Goal: Information Seeking & Learning: Learn about a topic

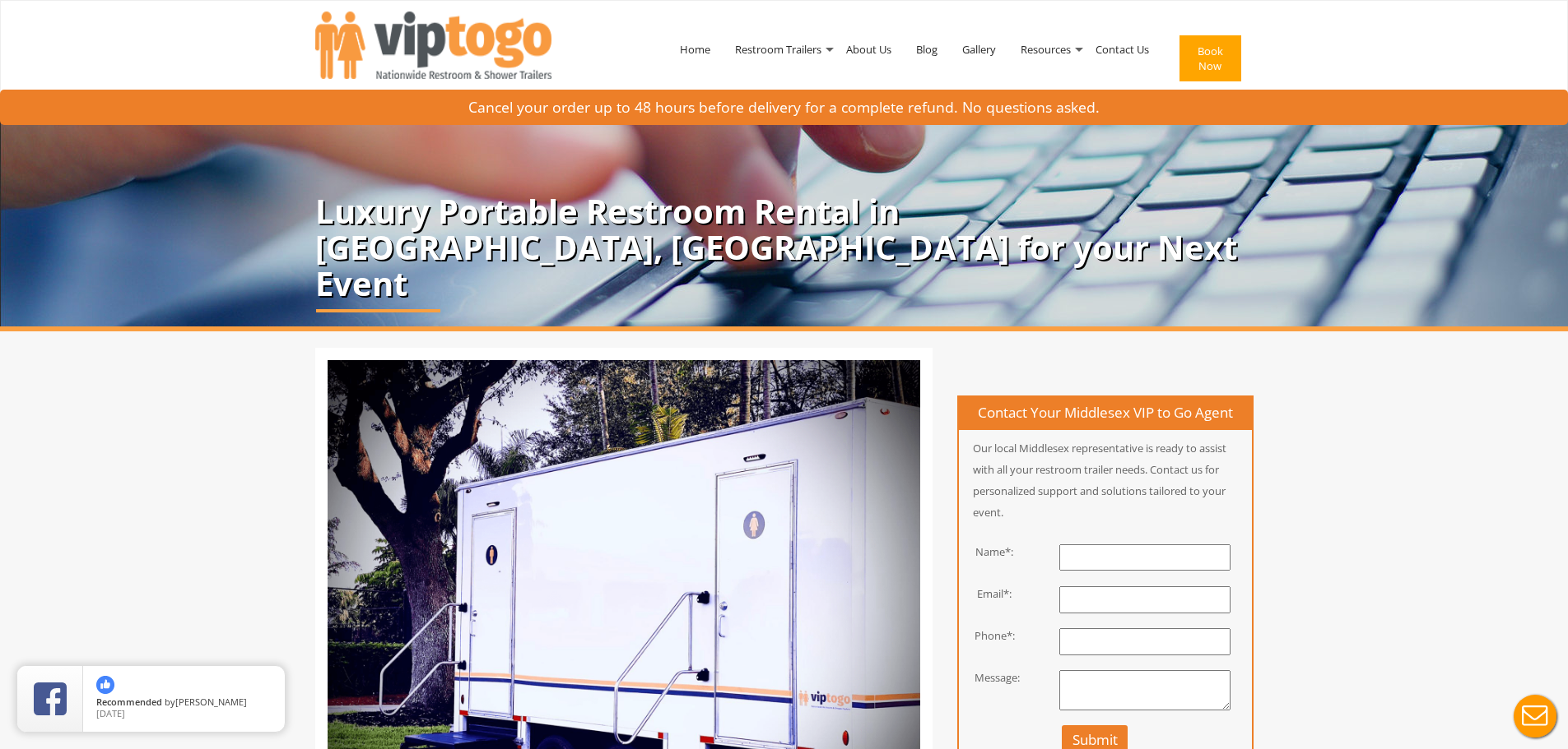
drag, startPoint x: 824, startPoint y: 411, endPoint x: 807, endPoint y: 160, distance: 251.6
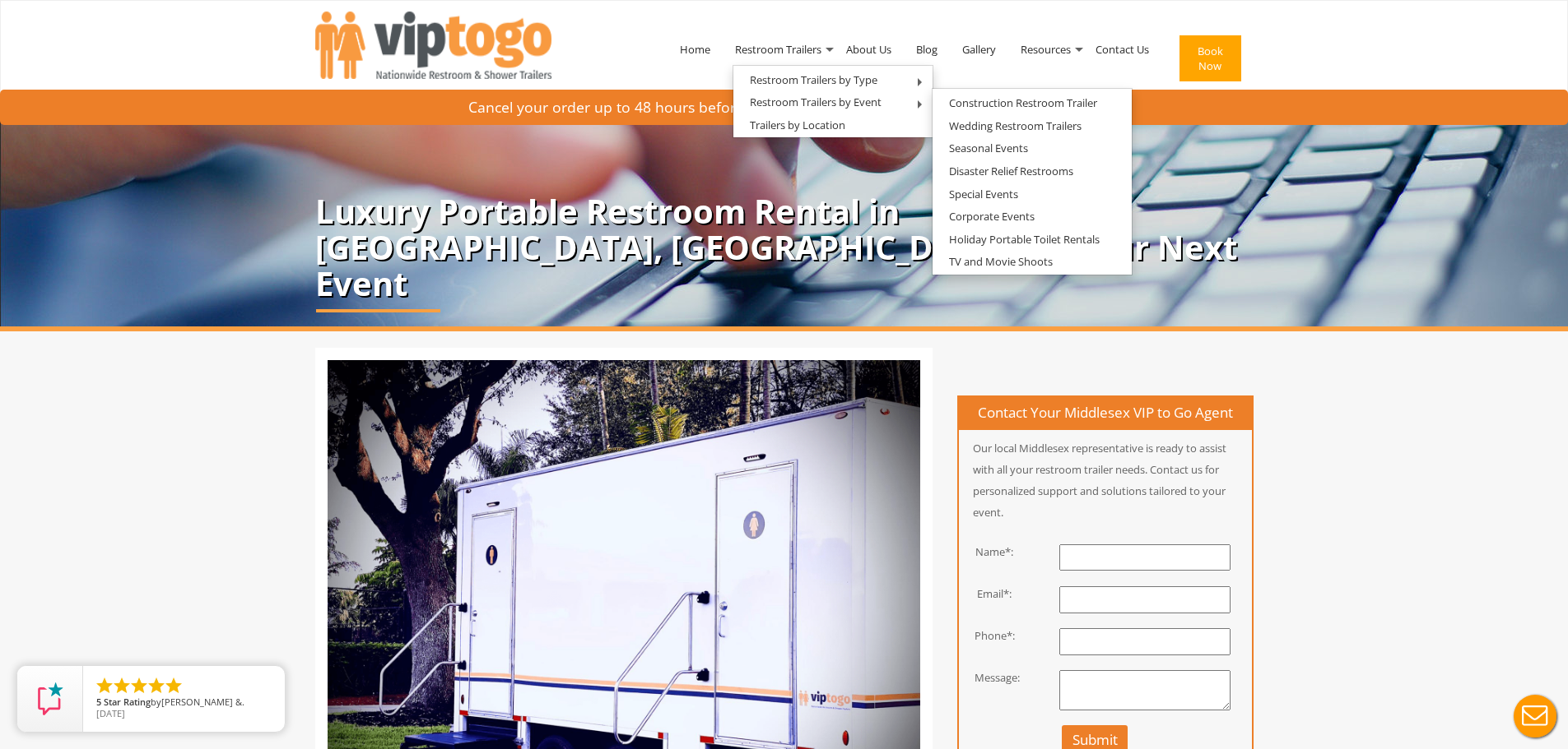
click at [632, 60] on div "Home Restroom Trailers Restroom Trailers by Type All Restroom Trailers ADA Rest…" at bounding box center [784, 59] width 939 height 118
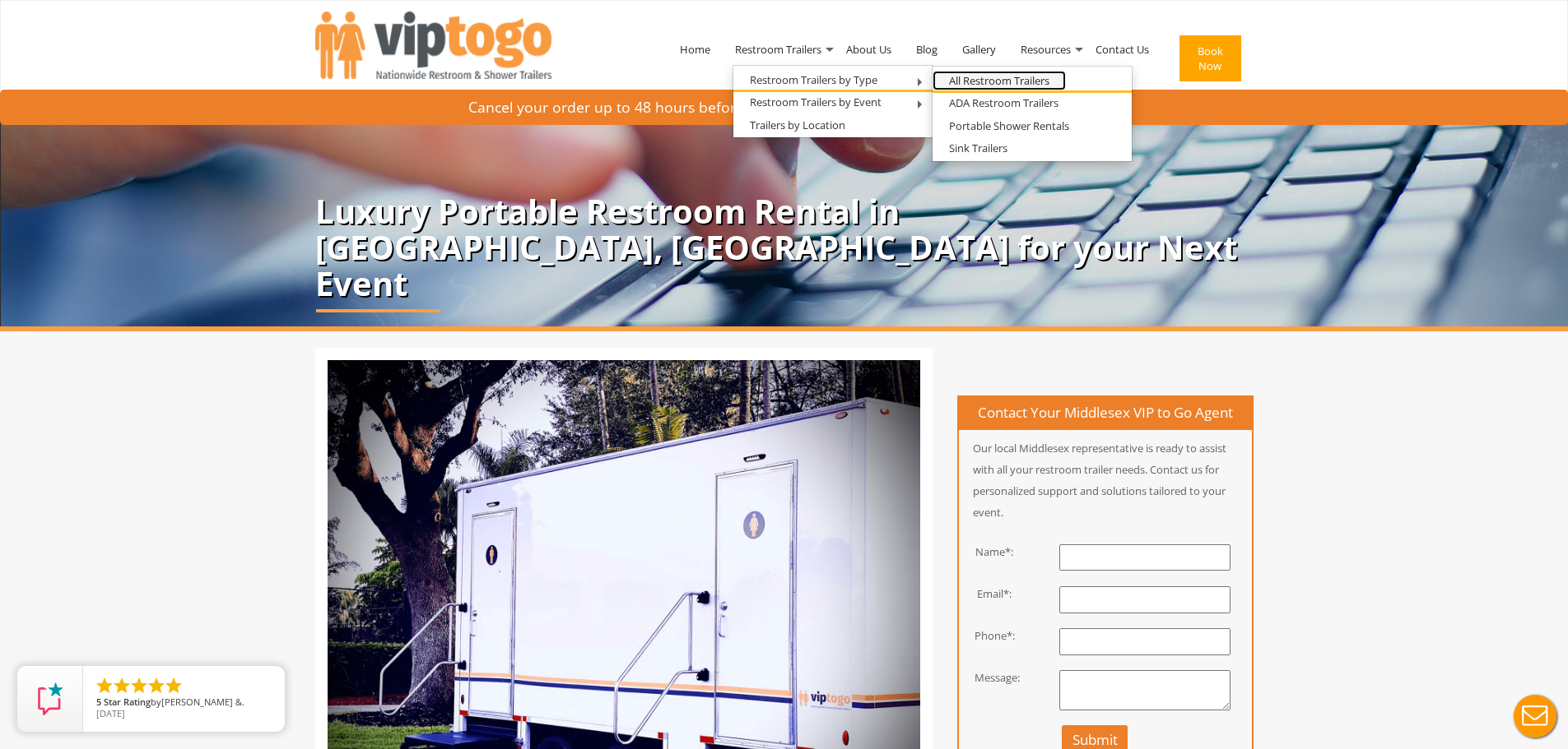
click at [976, 87] on link "All Restroom Trailers" at bounding box center [999, 81] width 134 height 20
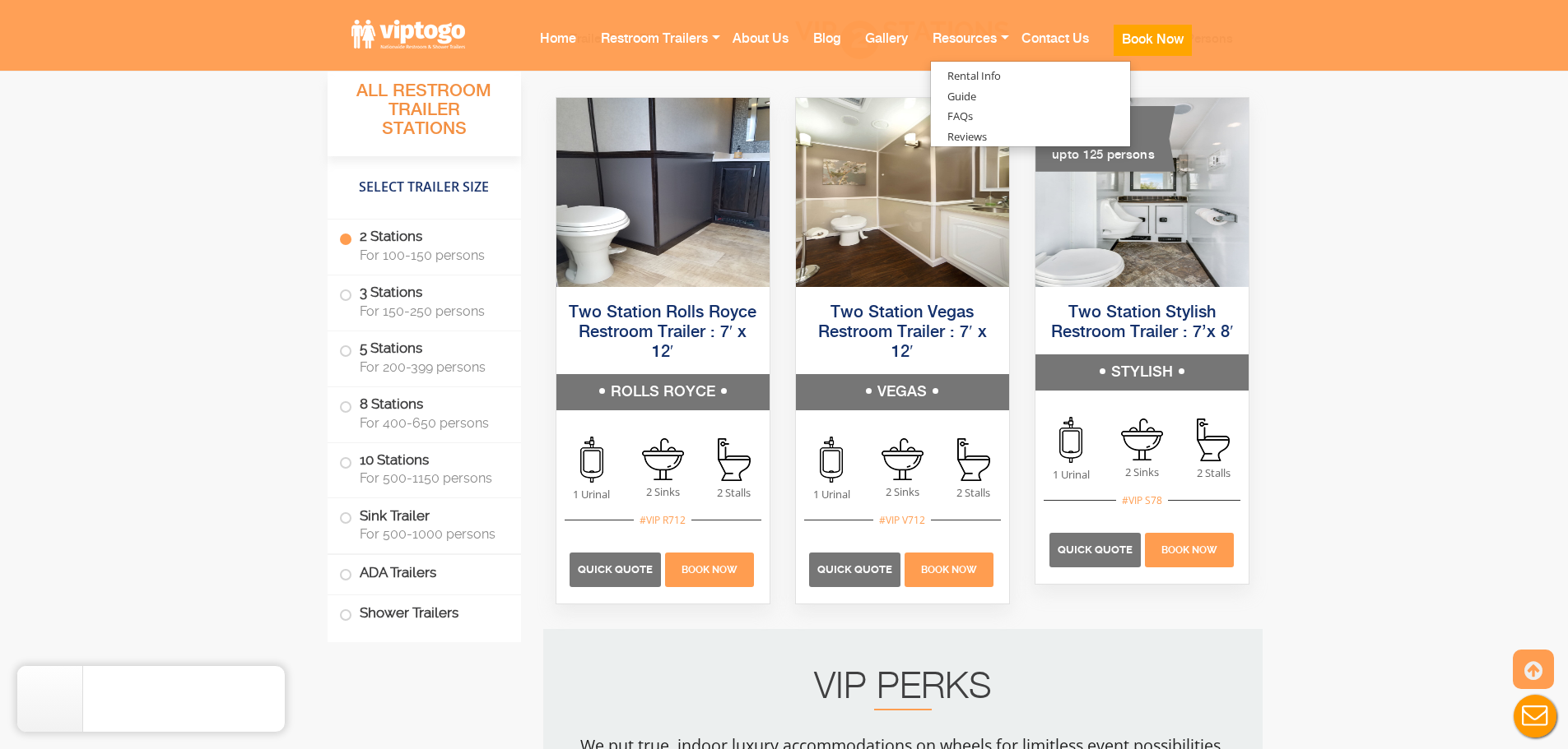
scroll to position [1234, 0]
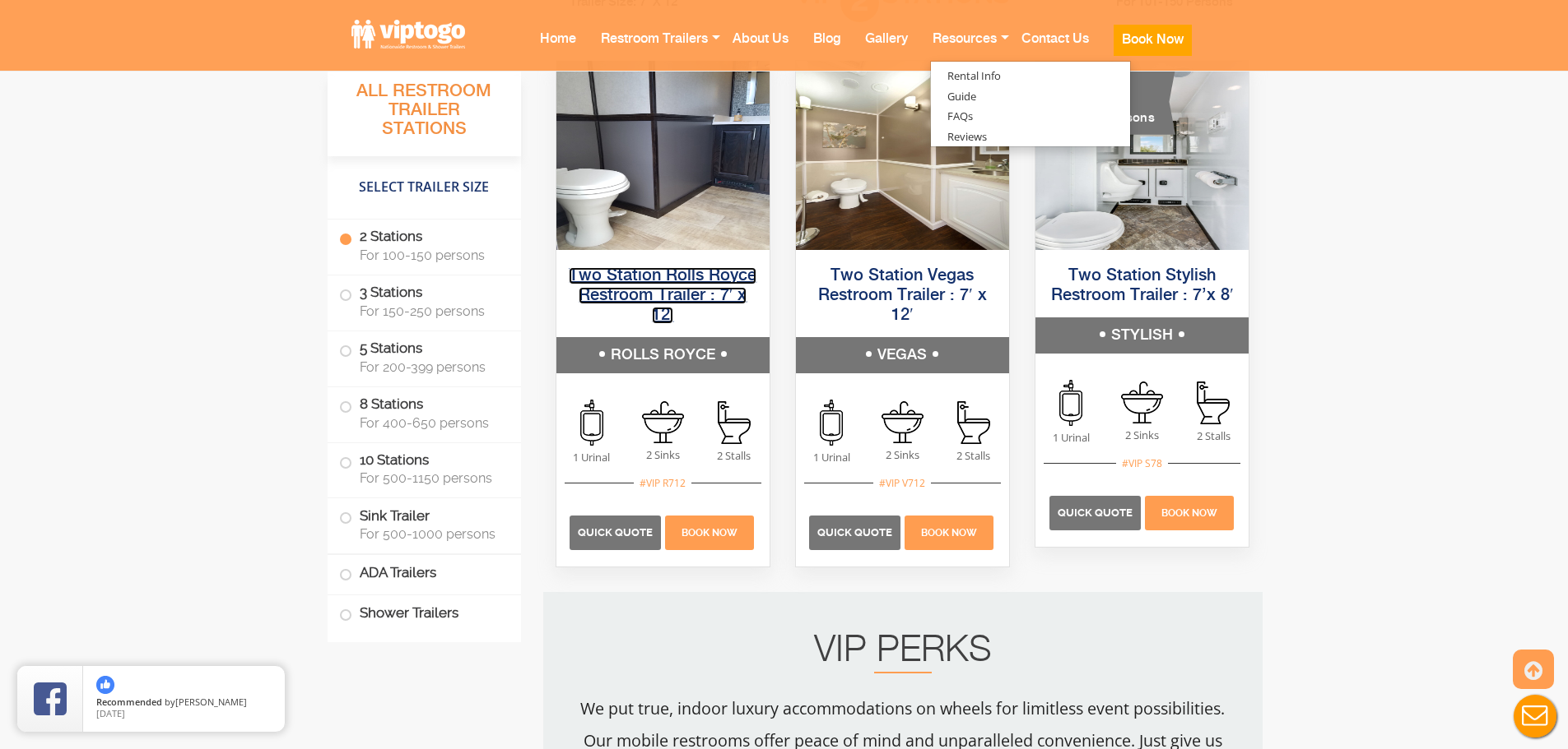
click at [641, 275] on link "Two Station Rolls Royce Restroom Trailer : 7′ x 12′" at bounding box center [663, 296] width 187 height 57
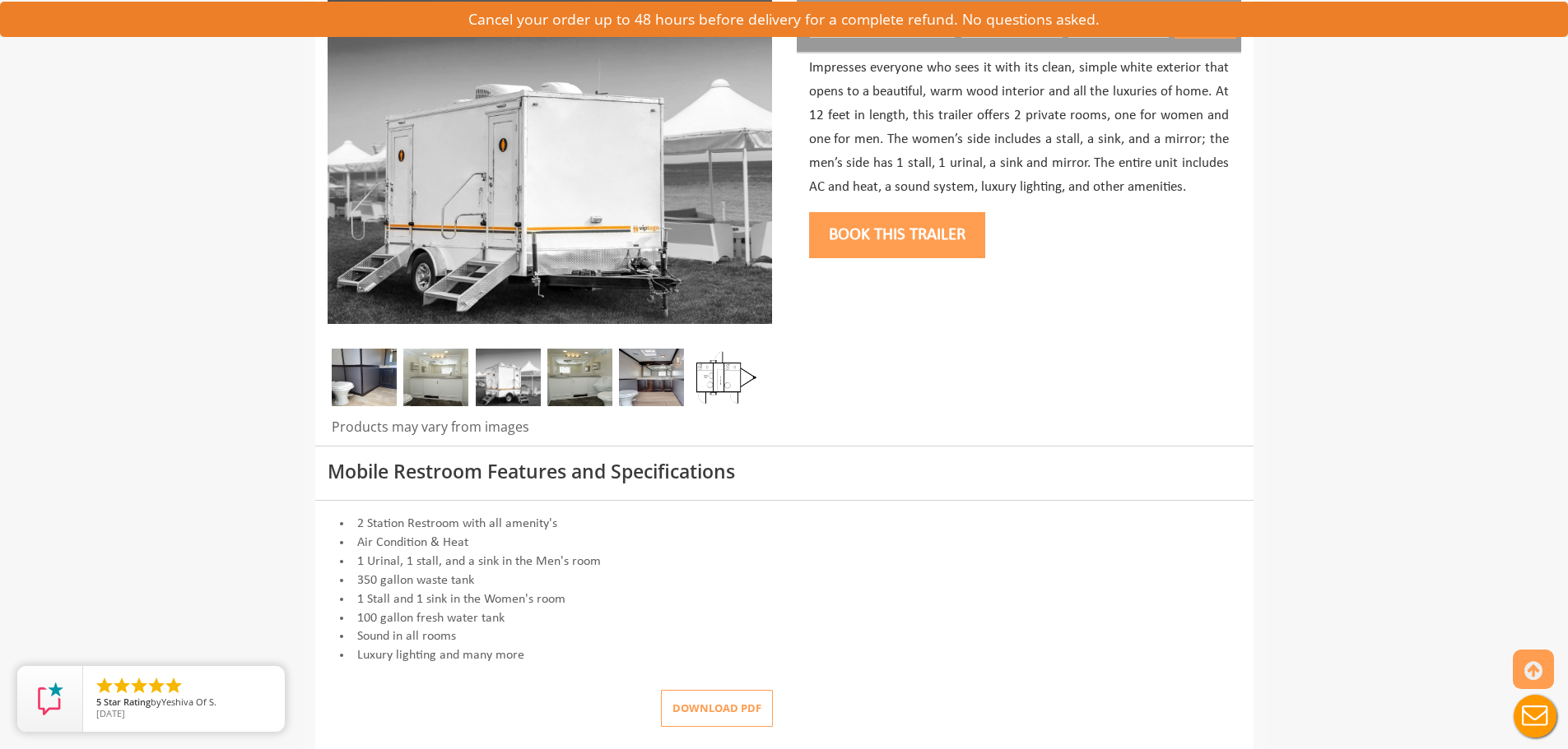
click at [712, 383] on img at bounding box center [724, 377] width 65 height 58
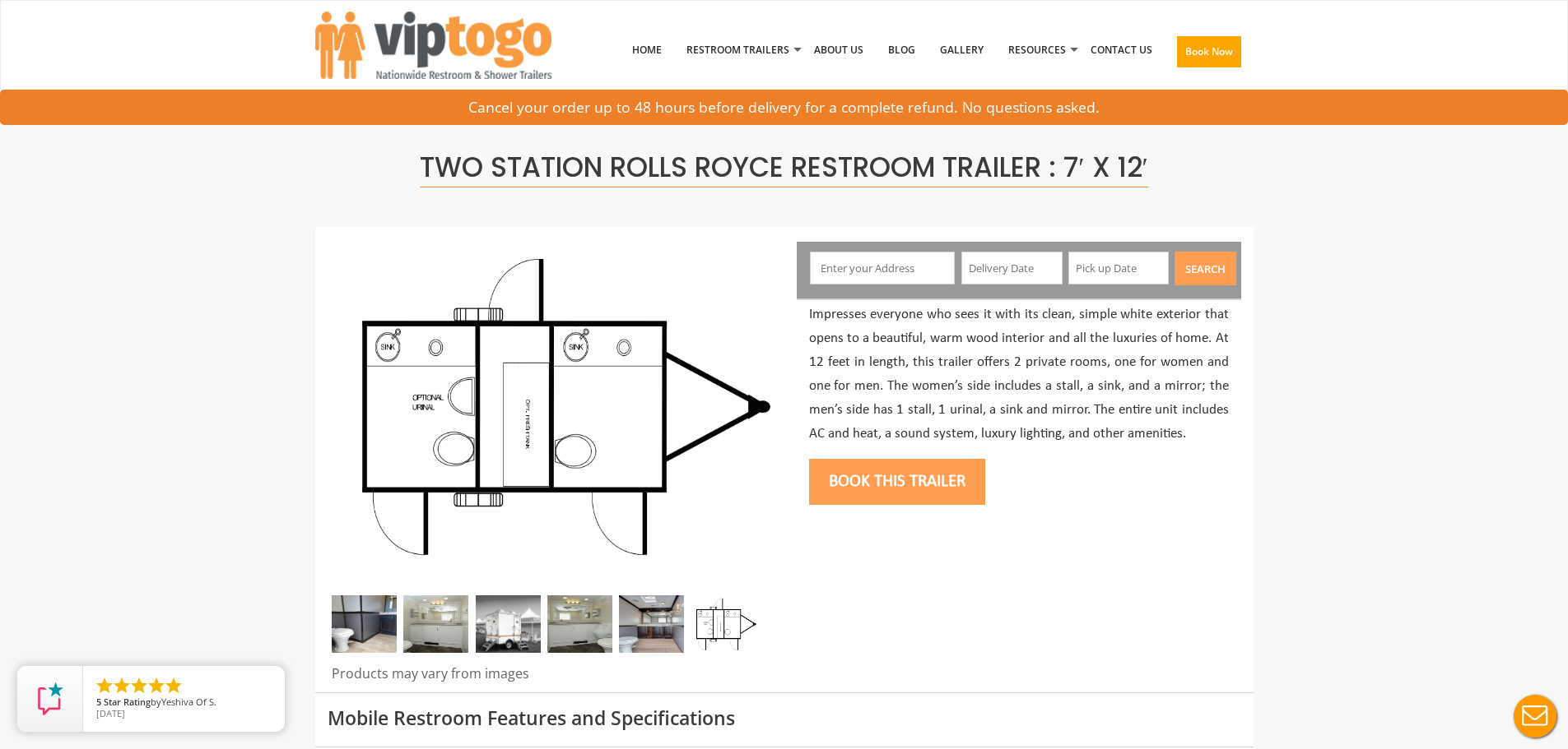
click at [659, 619] on img at bounding box center [651, 624] width 65 height 58
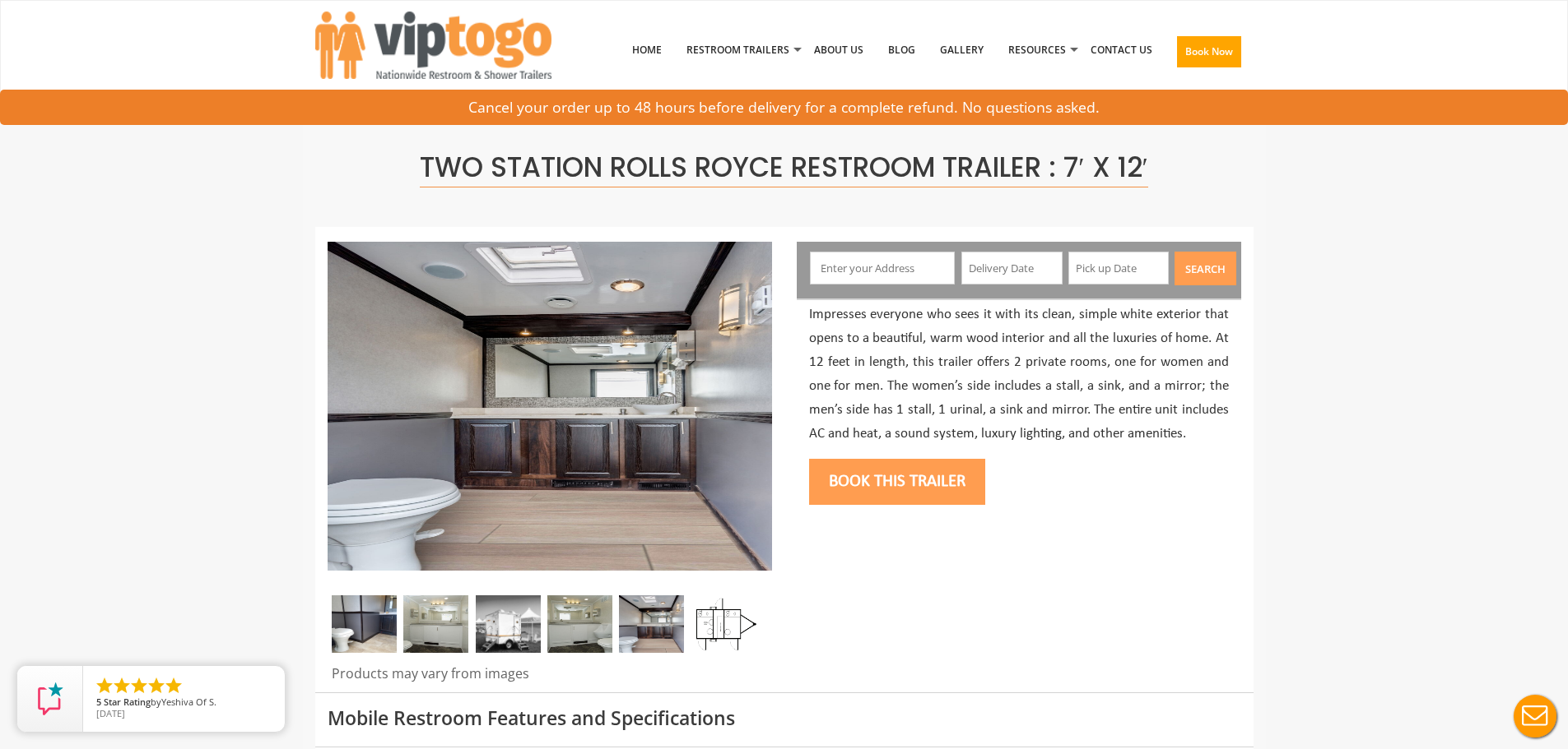
click at [559, 604] on img at bounding box center [580, 624] width 65 height 58
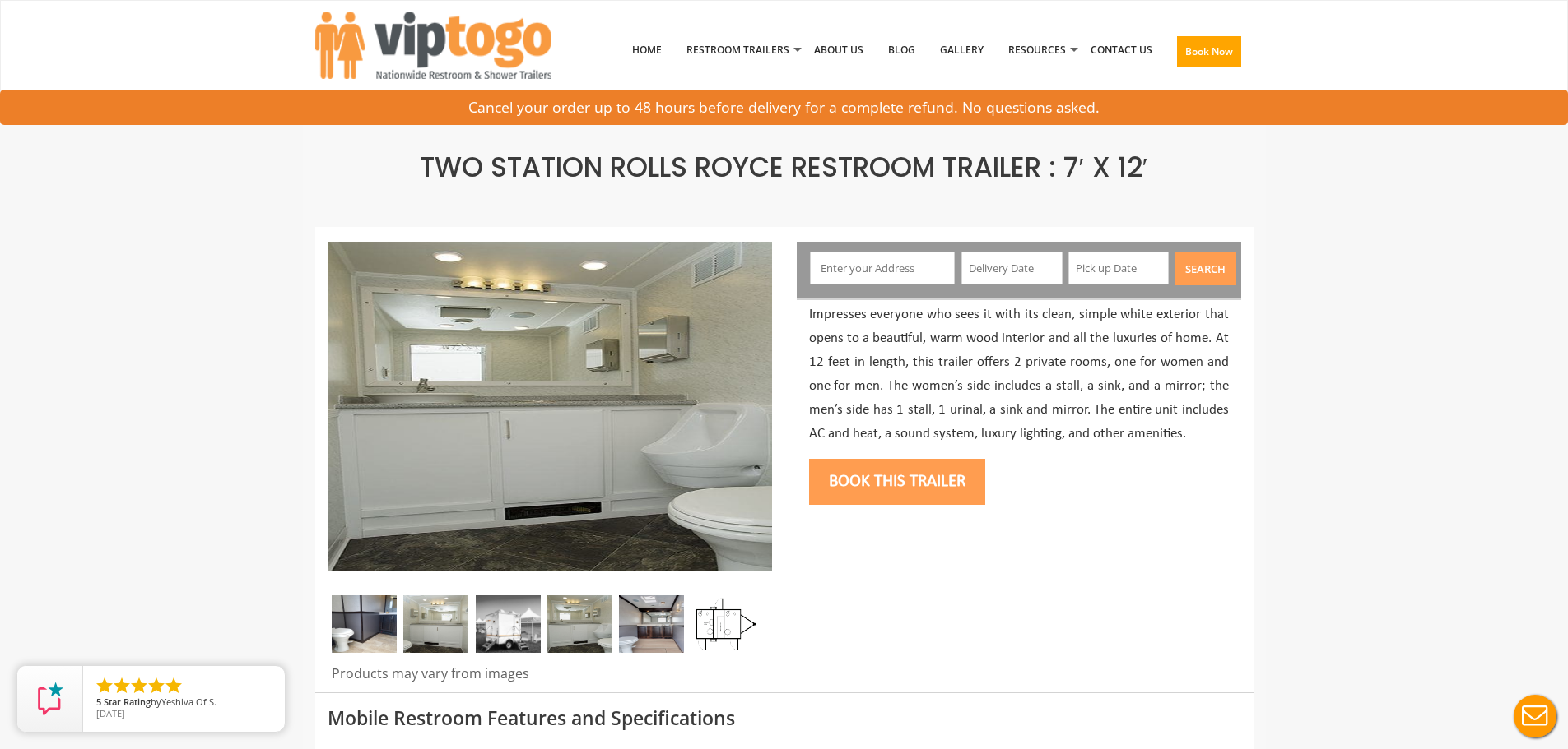
click at [518, 615] on img at bounding box center [508, 624] width 65 height 58
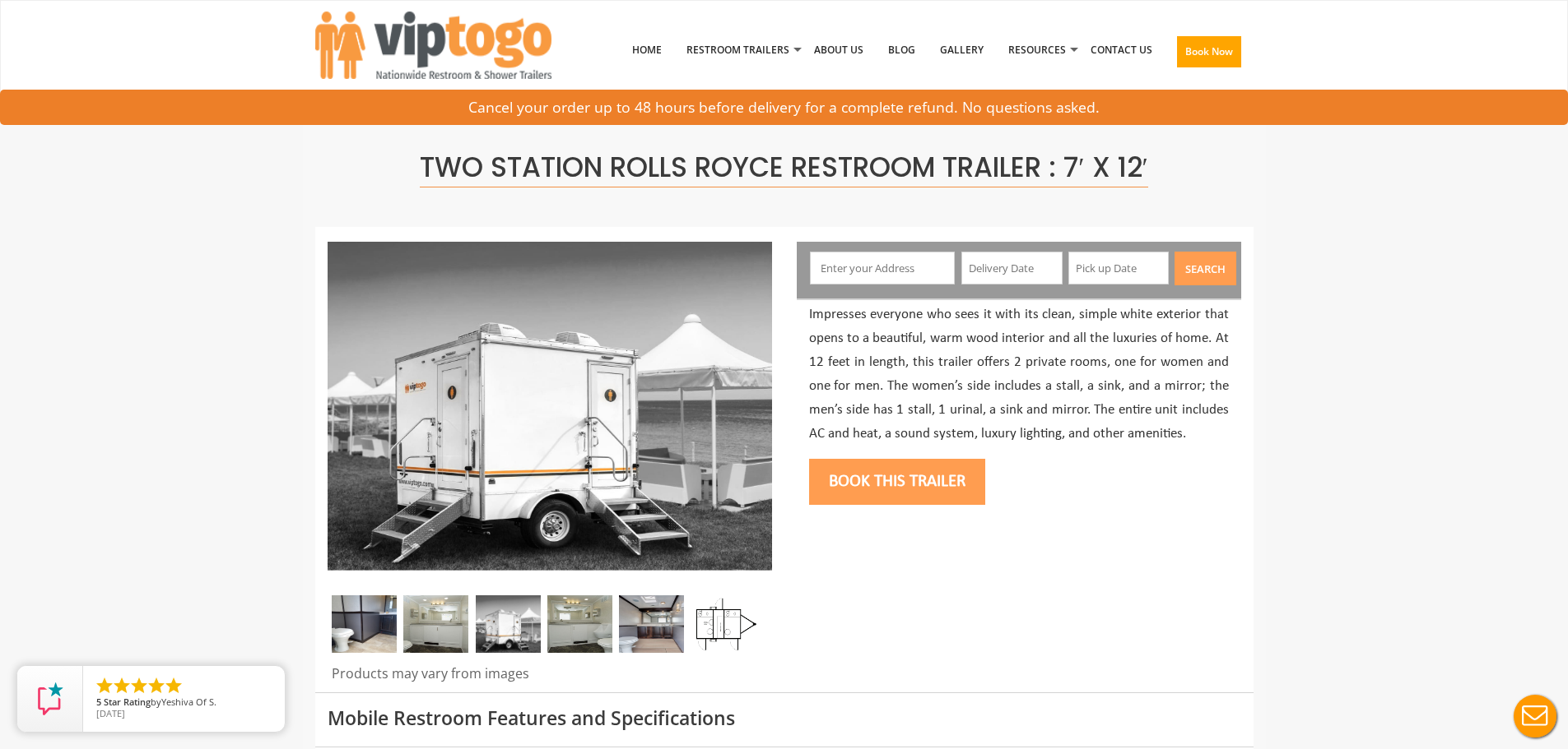
click at [408, 614] on img at bounding box center [435, 624] width 65 height 58
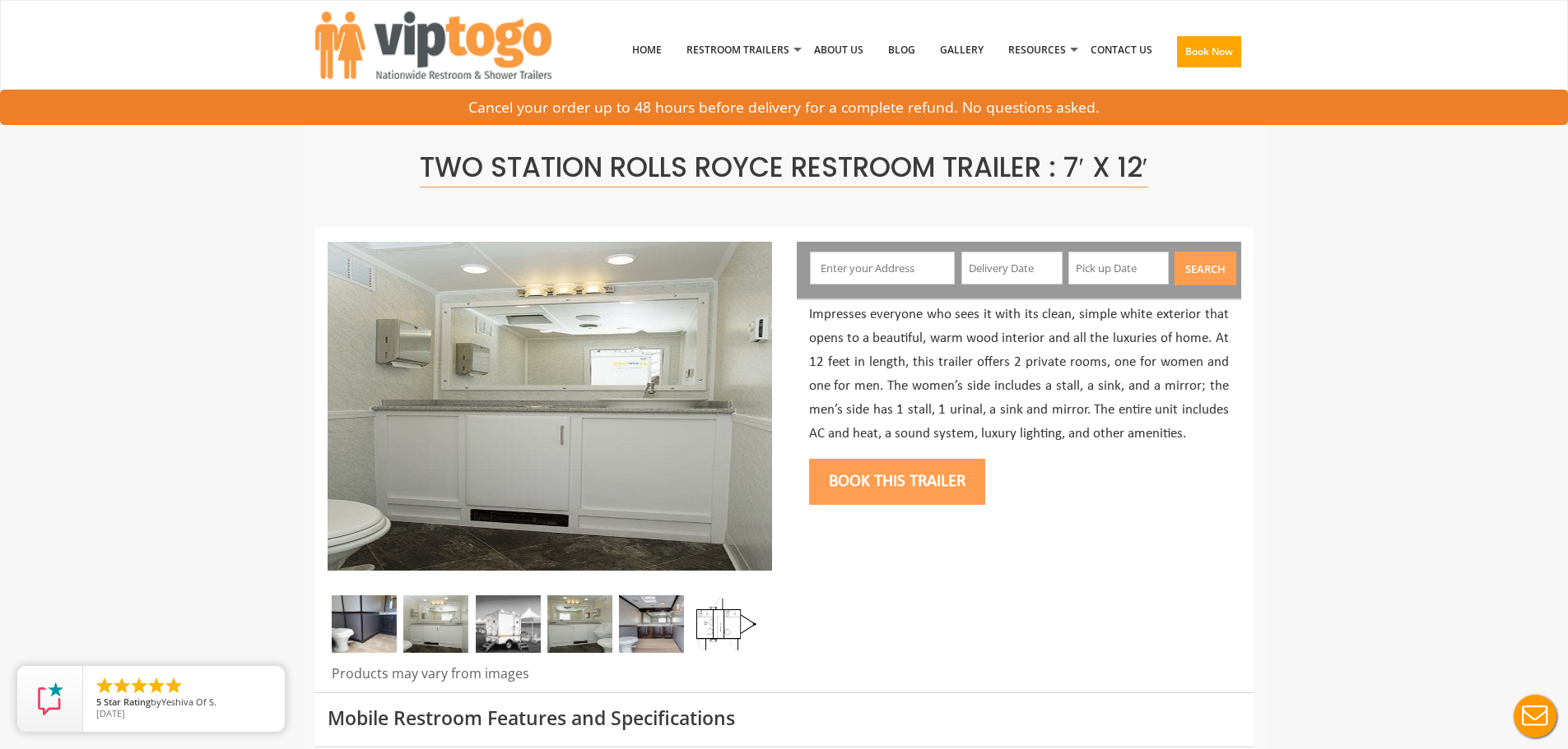
click at [368, 620] on img at bounding box center [364, 624] width 65 height 58
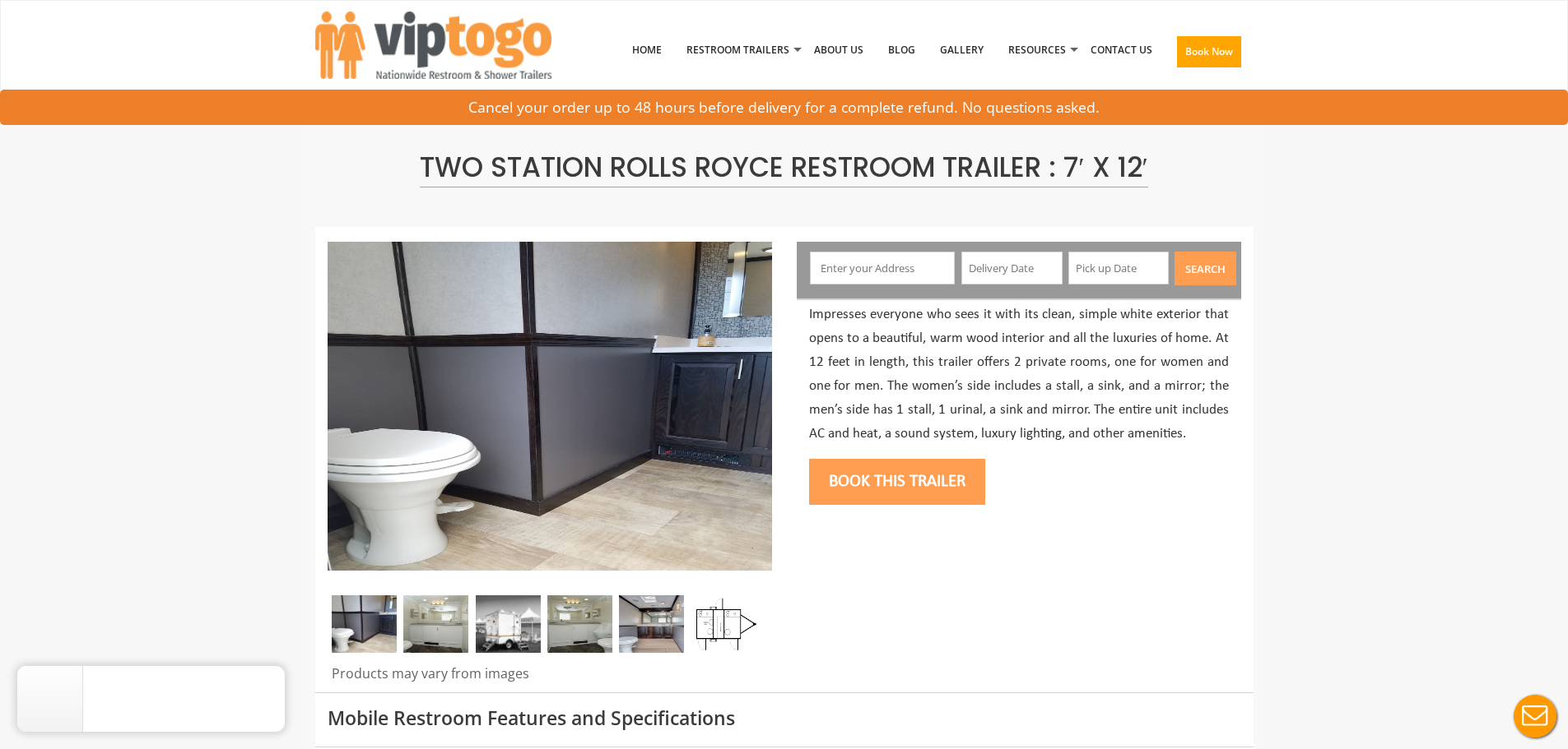
click at [525, 622] on img at bounding box center [508, 624] width 65 height 58
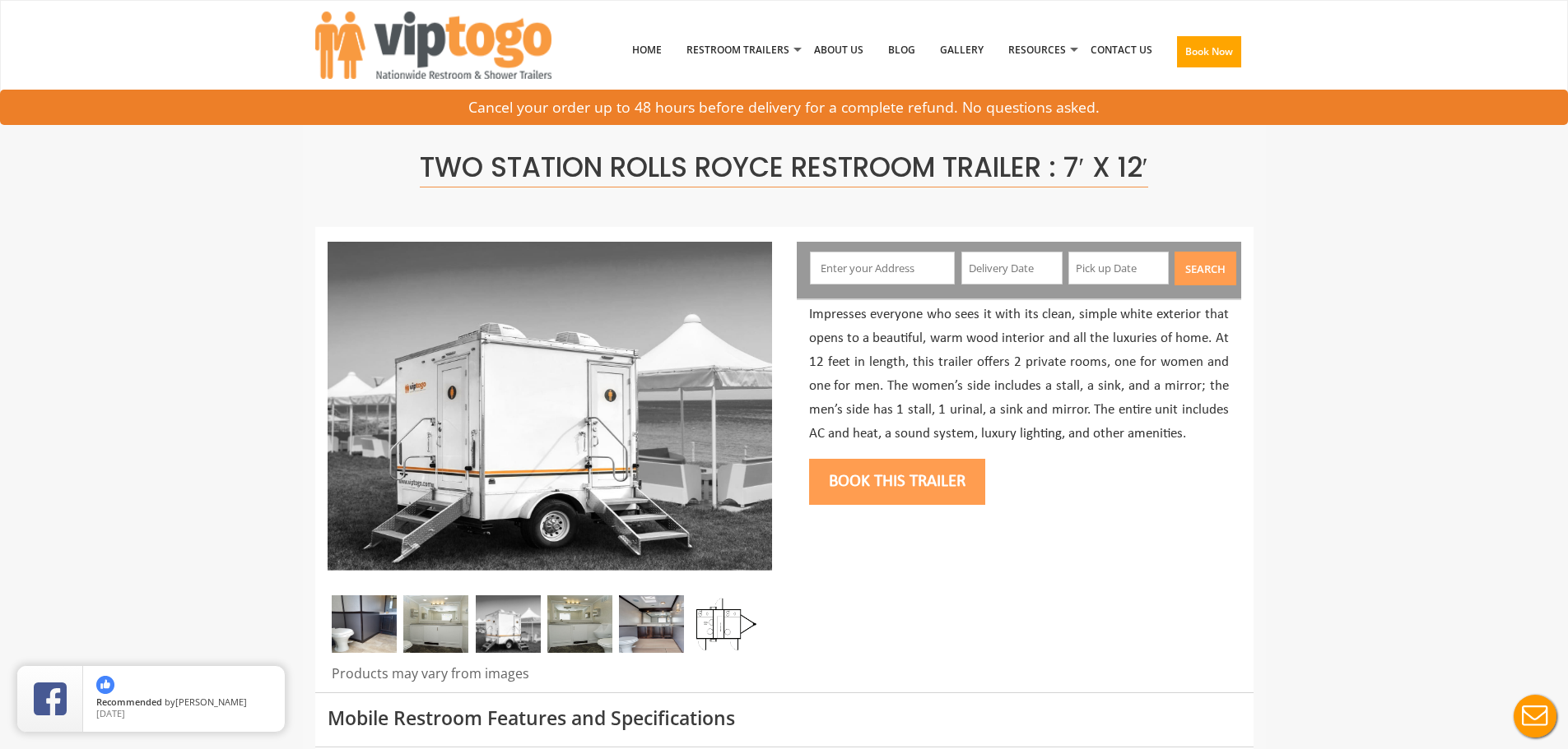
click at [577, 626] on img at bounding box center [580, 624] width 65 height 58
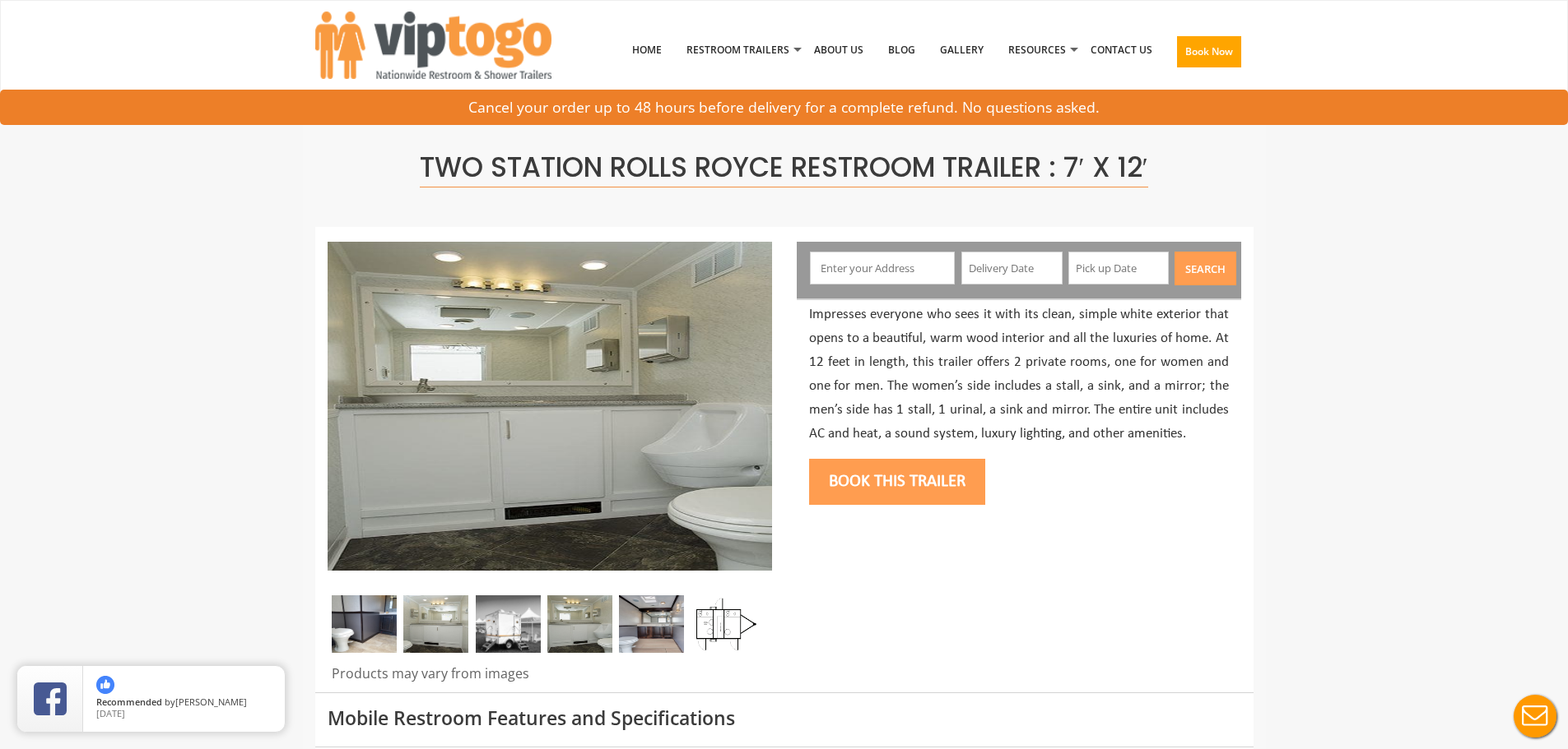
click at [612, 634] on img at bounding box center [580, 624] width 65 height 58
click at [668, 634] on img at bounding box center [651, 624] width 65 height 58
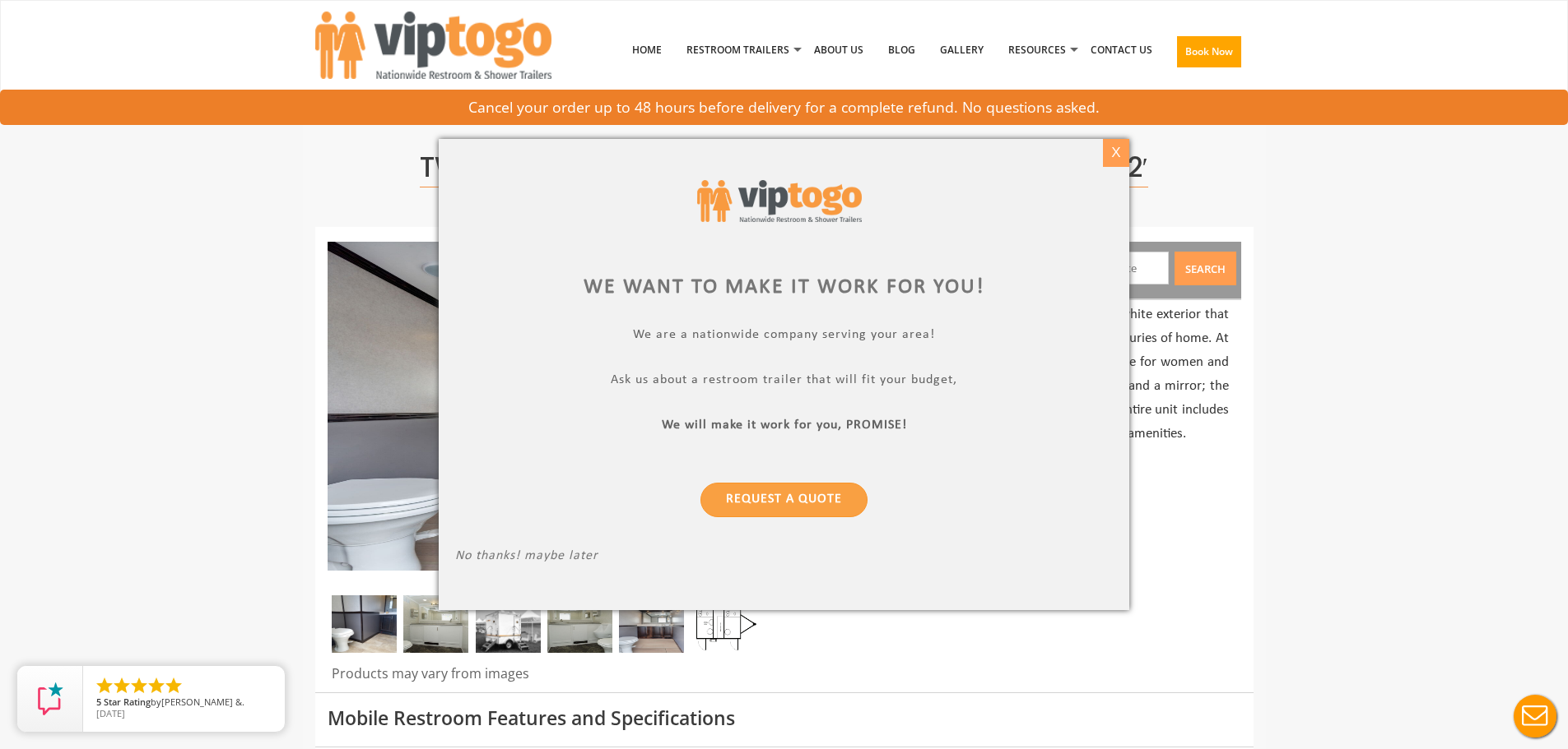
click at [1108, 145] on div "X" at bounding box center [1115, 153] width 25 height 28
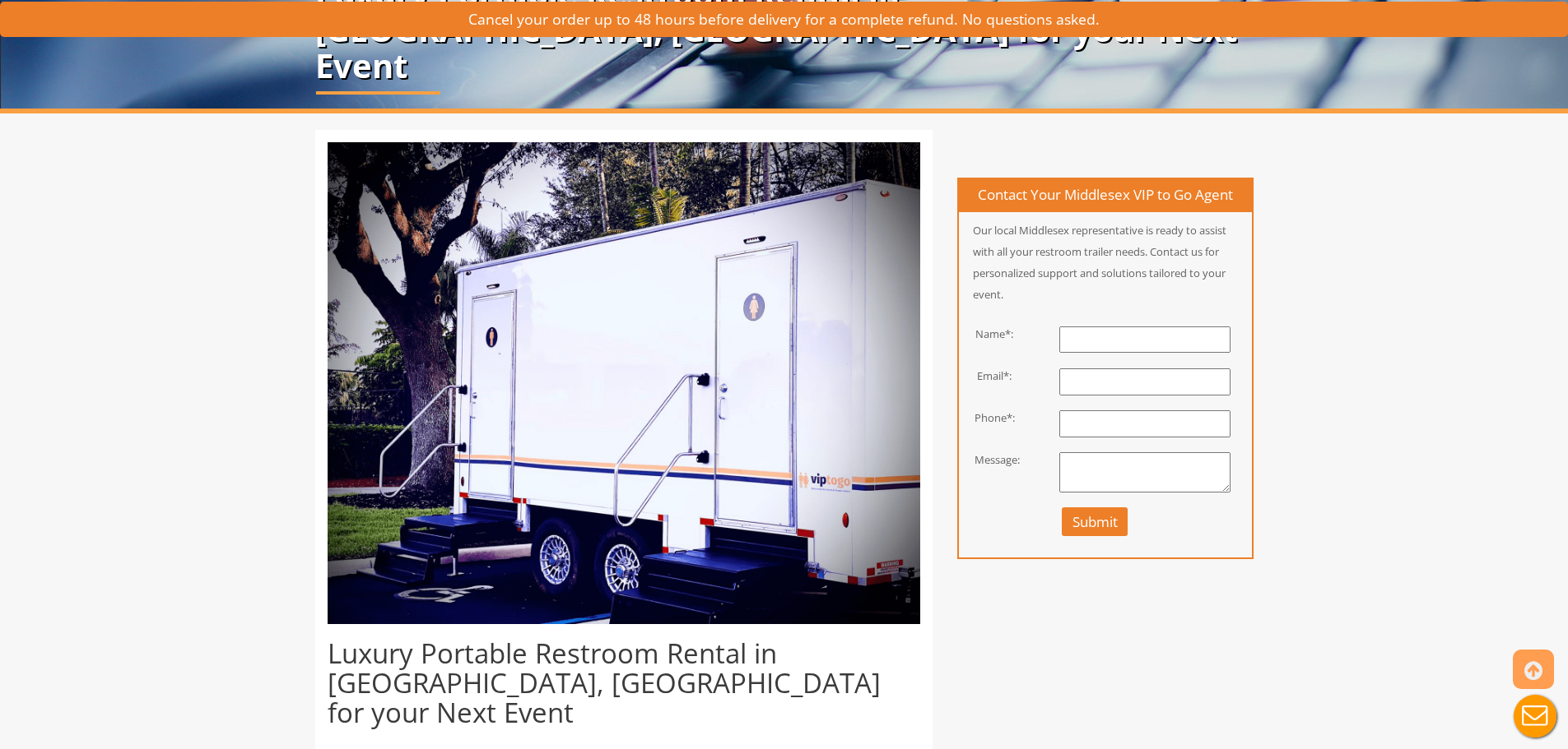
scroll to position [576, 0]
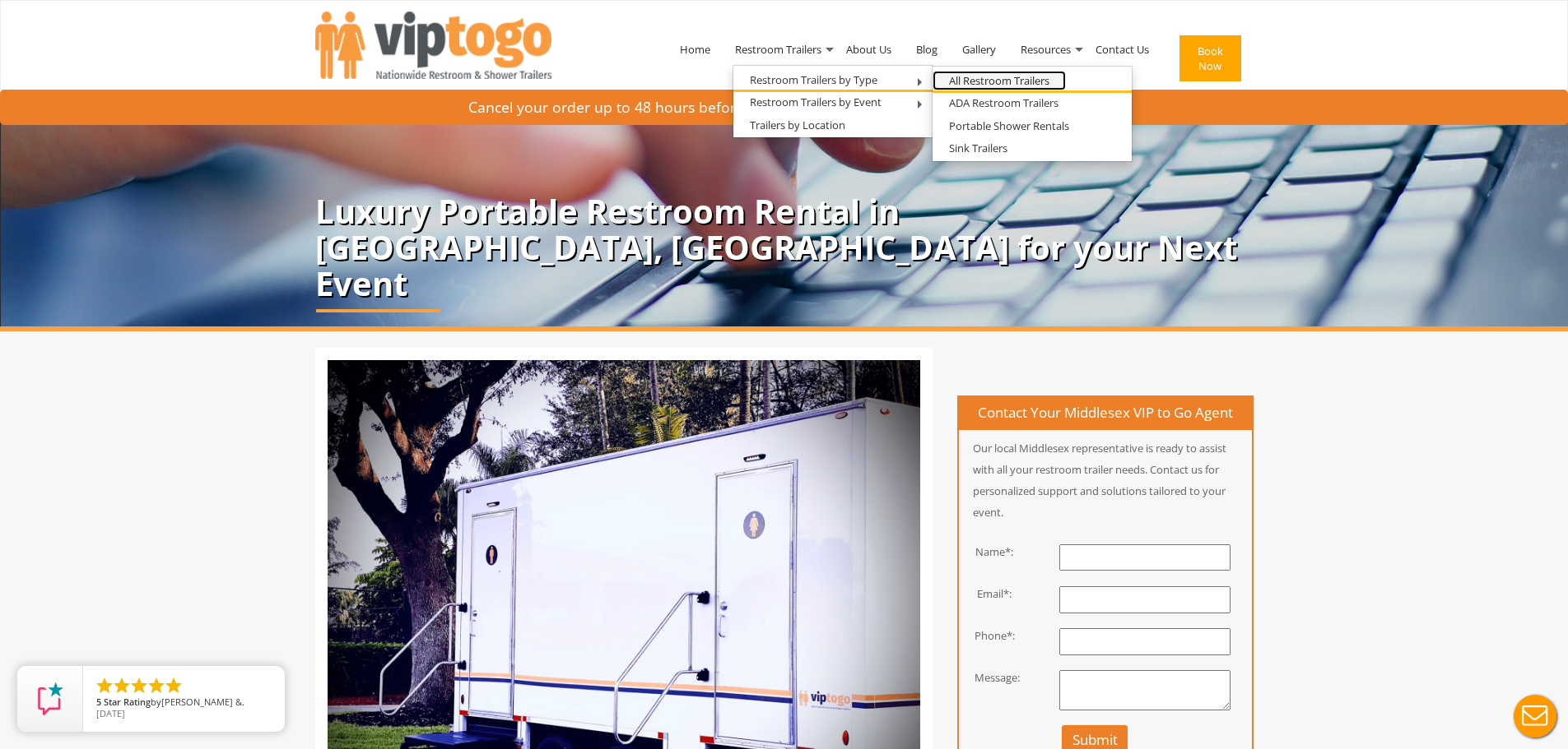
click at [1005, 87] on link "All Restroom Trailers" at bounding box center [999, 81] width 134 height 20
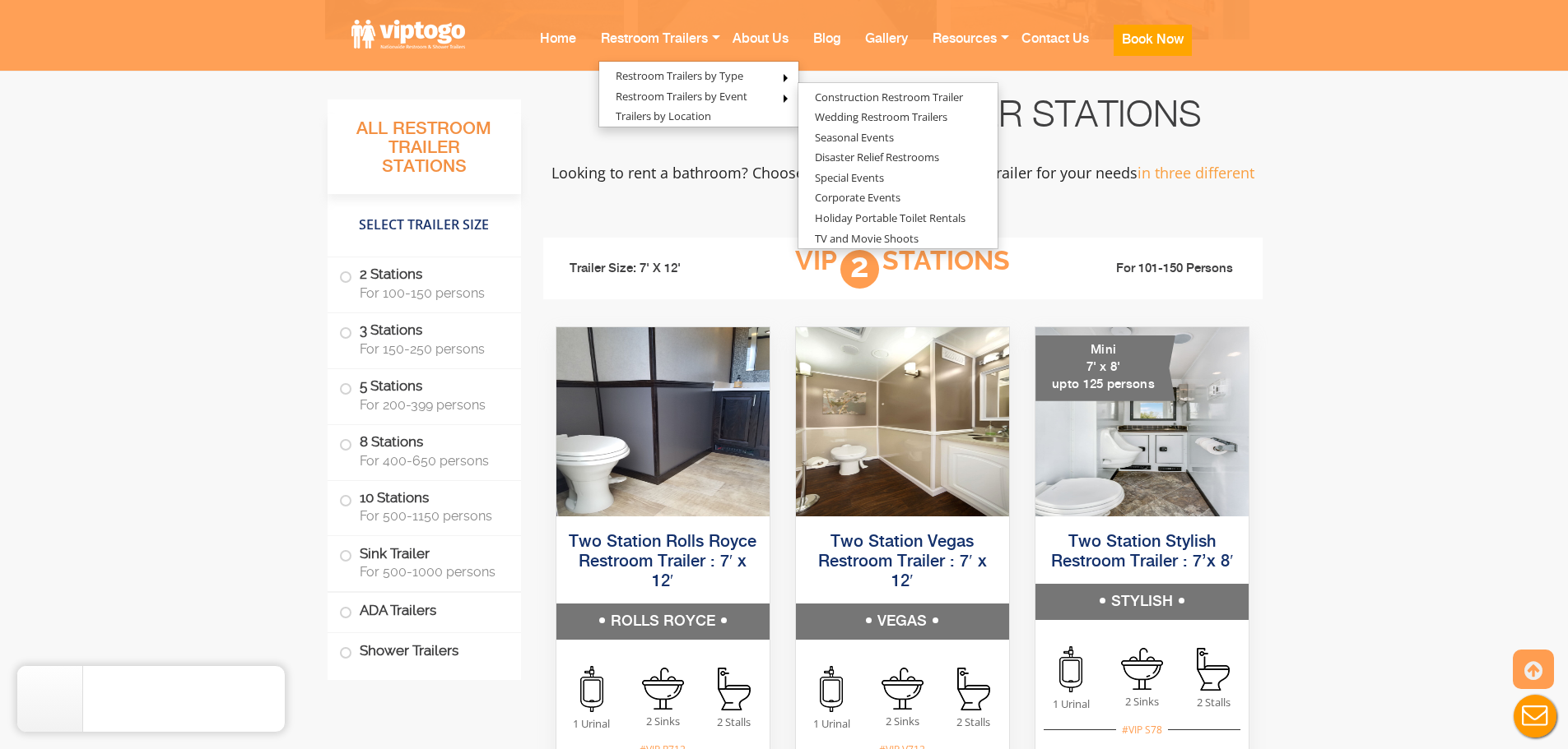
scroll to position [987, 0]
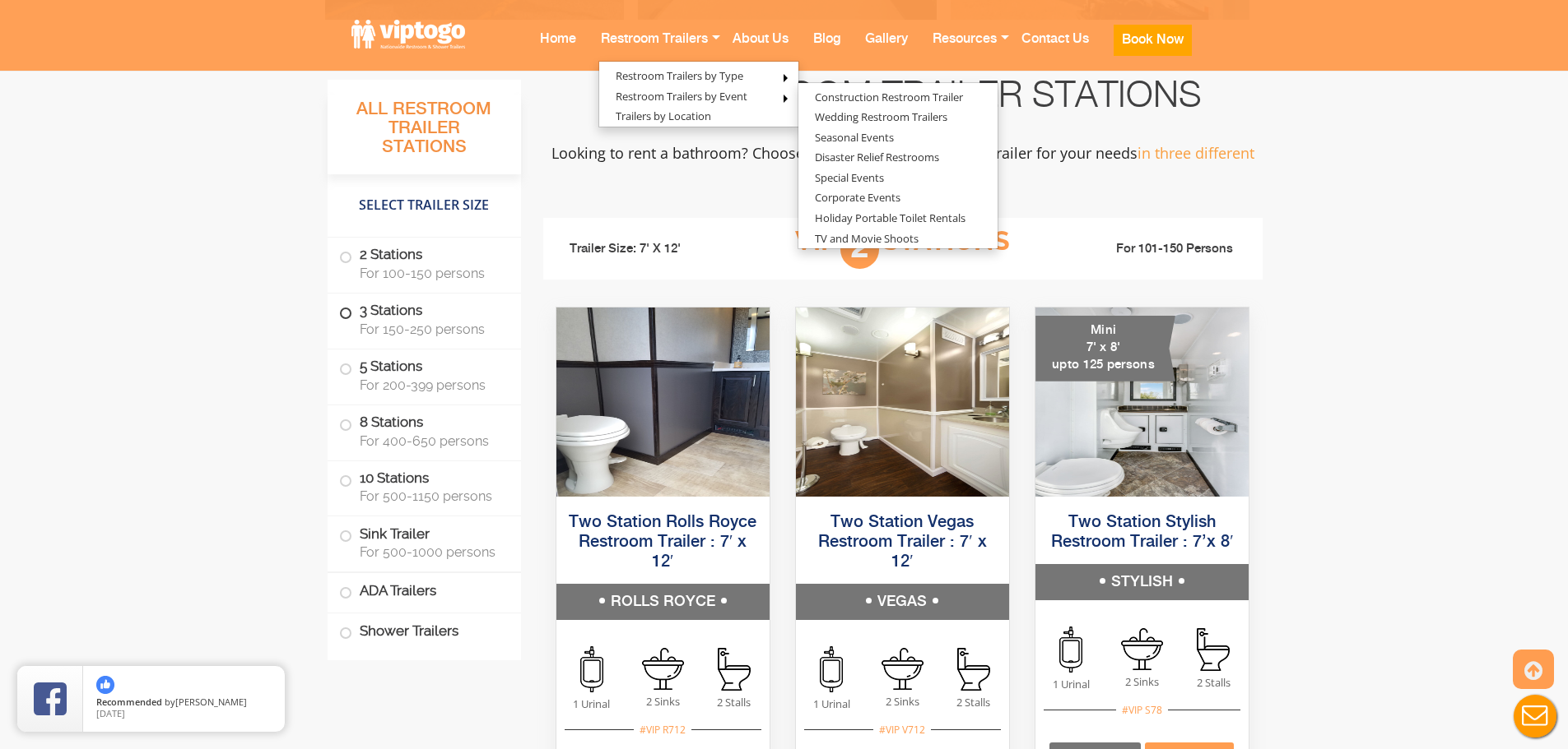
click at [364, 318] on label "3 Stations For 150-250 persons" at bounding box center [424, 319] width 171 height 51
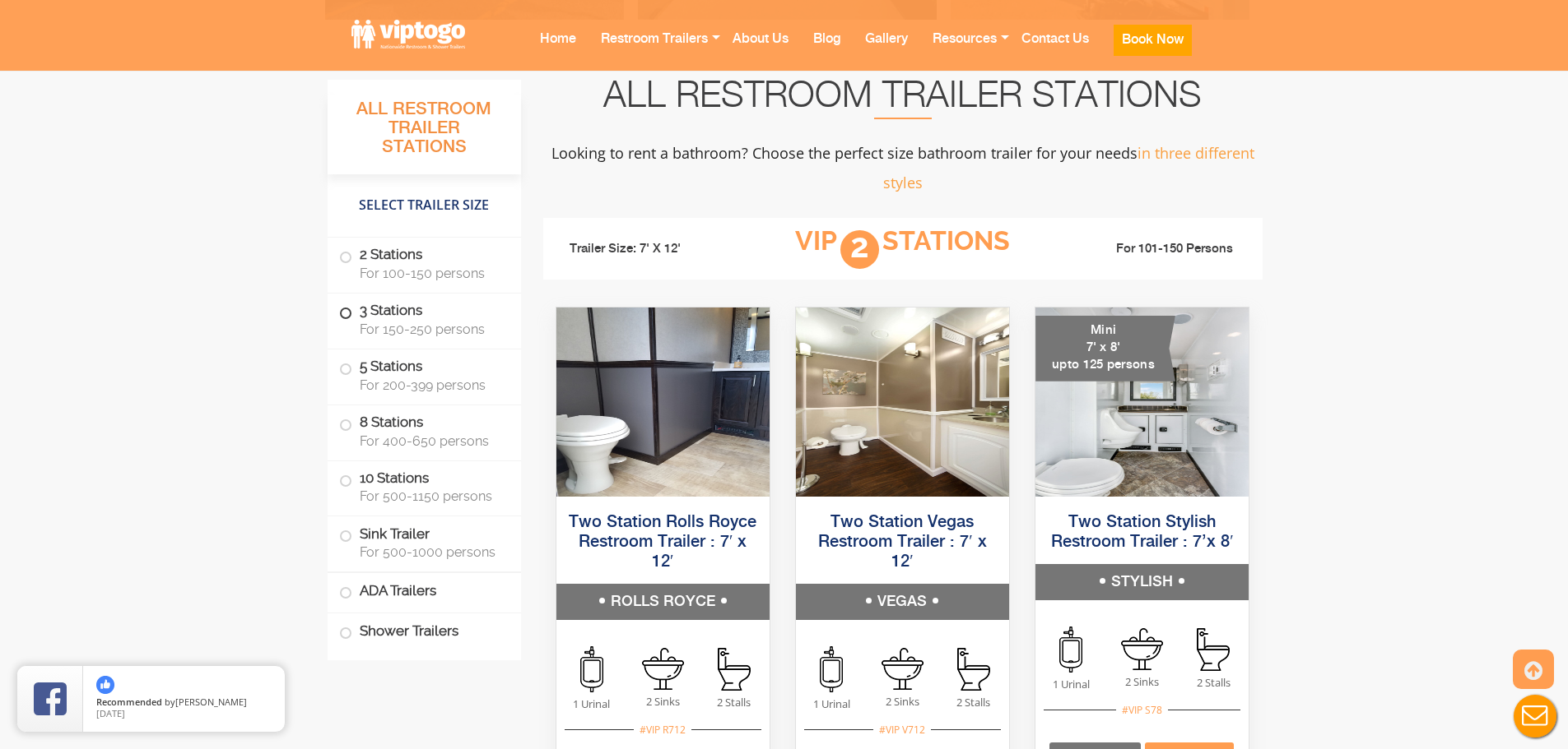
click at [355, 320] on label "3 Stations For 150-250 persons" at bounding box center [424, 319] width 171 height 51
click at [346, 312] on span at bounding box center [345, 313] width 7 height 7
click at [344, 314] on span at bounding box center [345, 313] width 7 height 7
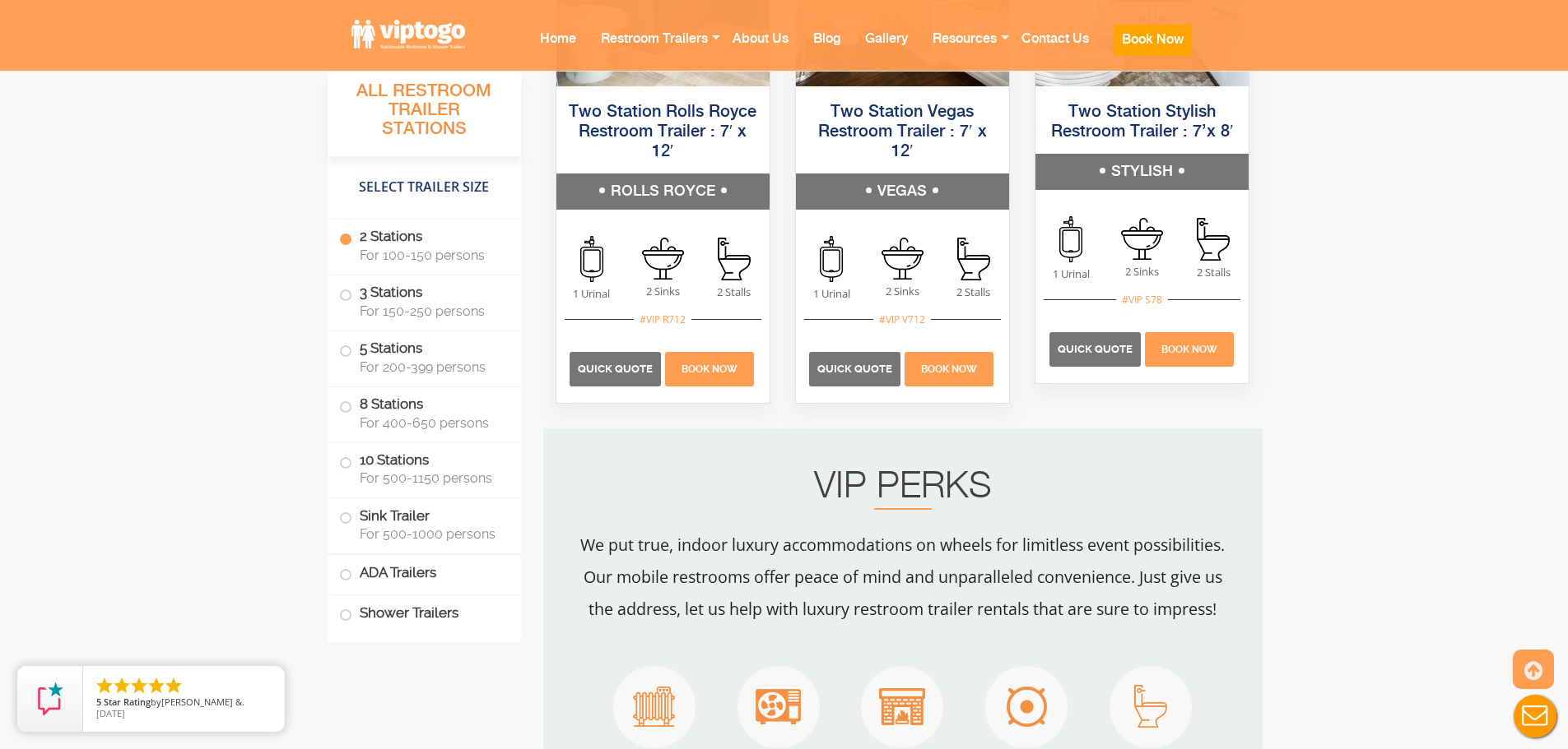
scroll to position [1399, 0]
click at [342, 296] on span at bounding box center [345, 295] width 7 height 7
click at [393, 303] on span "For 150-250 persons" at bounding box center [430, 311] width 141 height 16
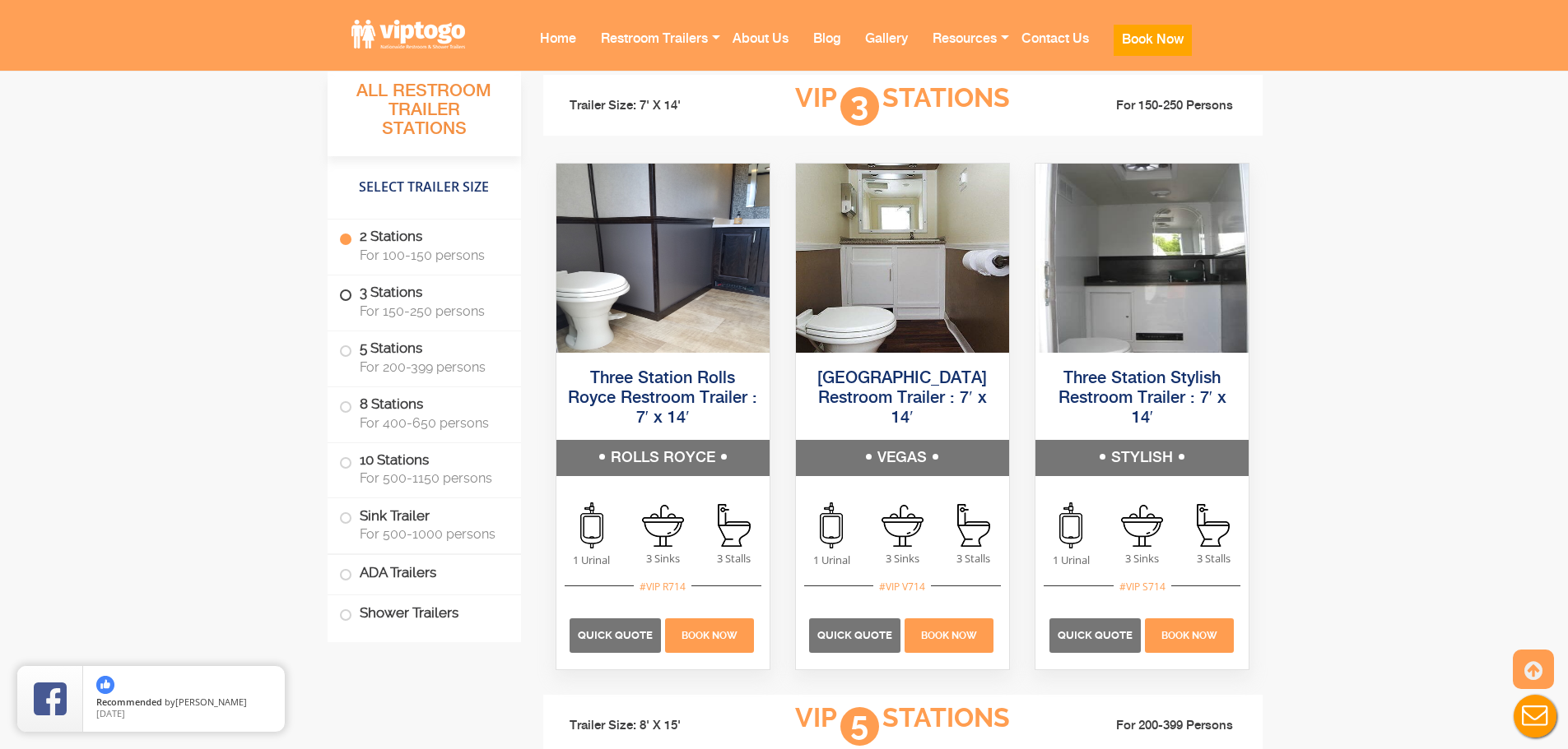
scroll to position [2139, 0]
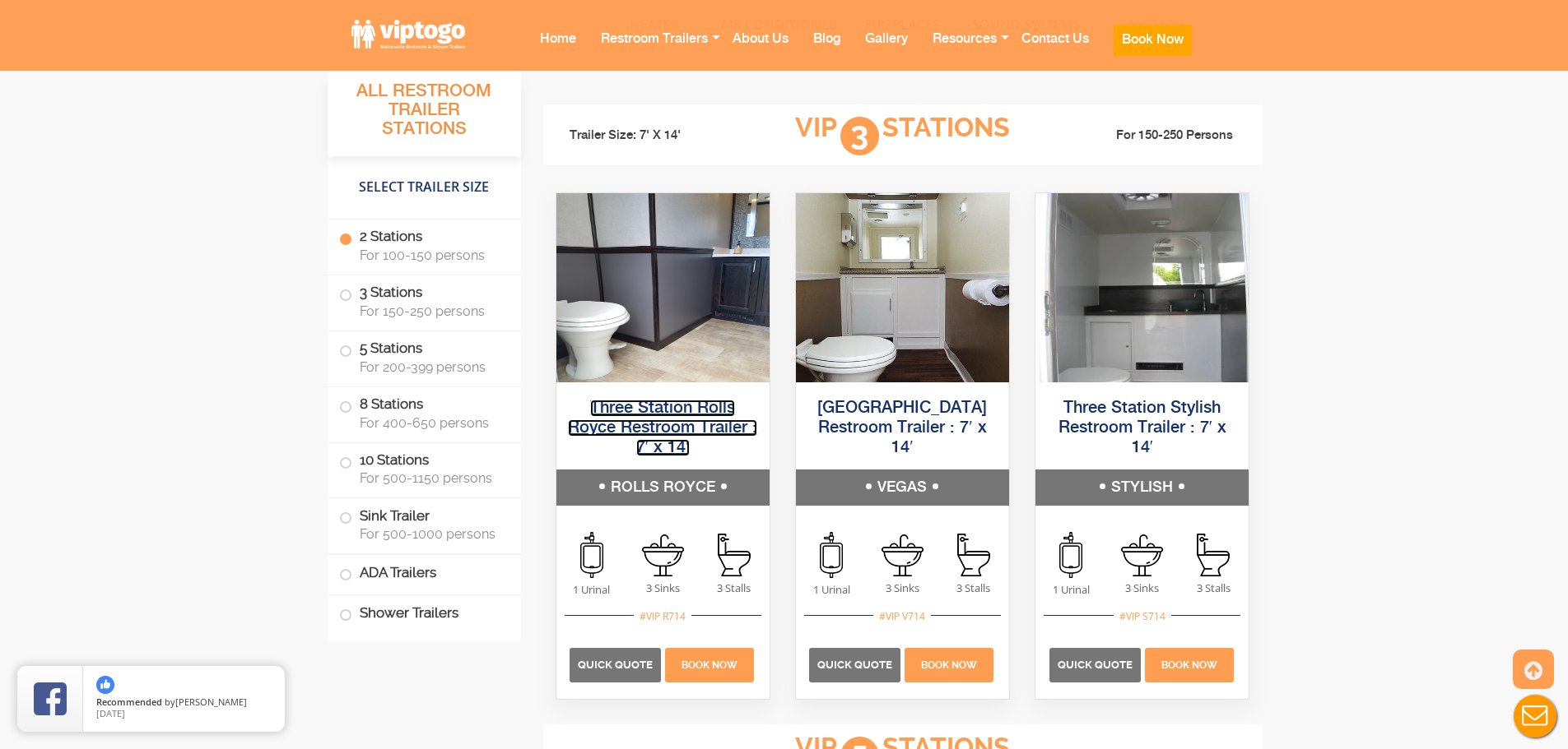
click at [713, 422] on link "Three Station Rolls Royce Restroom Trailer : 7′ x 14′" at bounding box center [663, 428] width 189 height 57
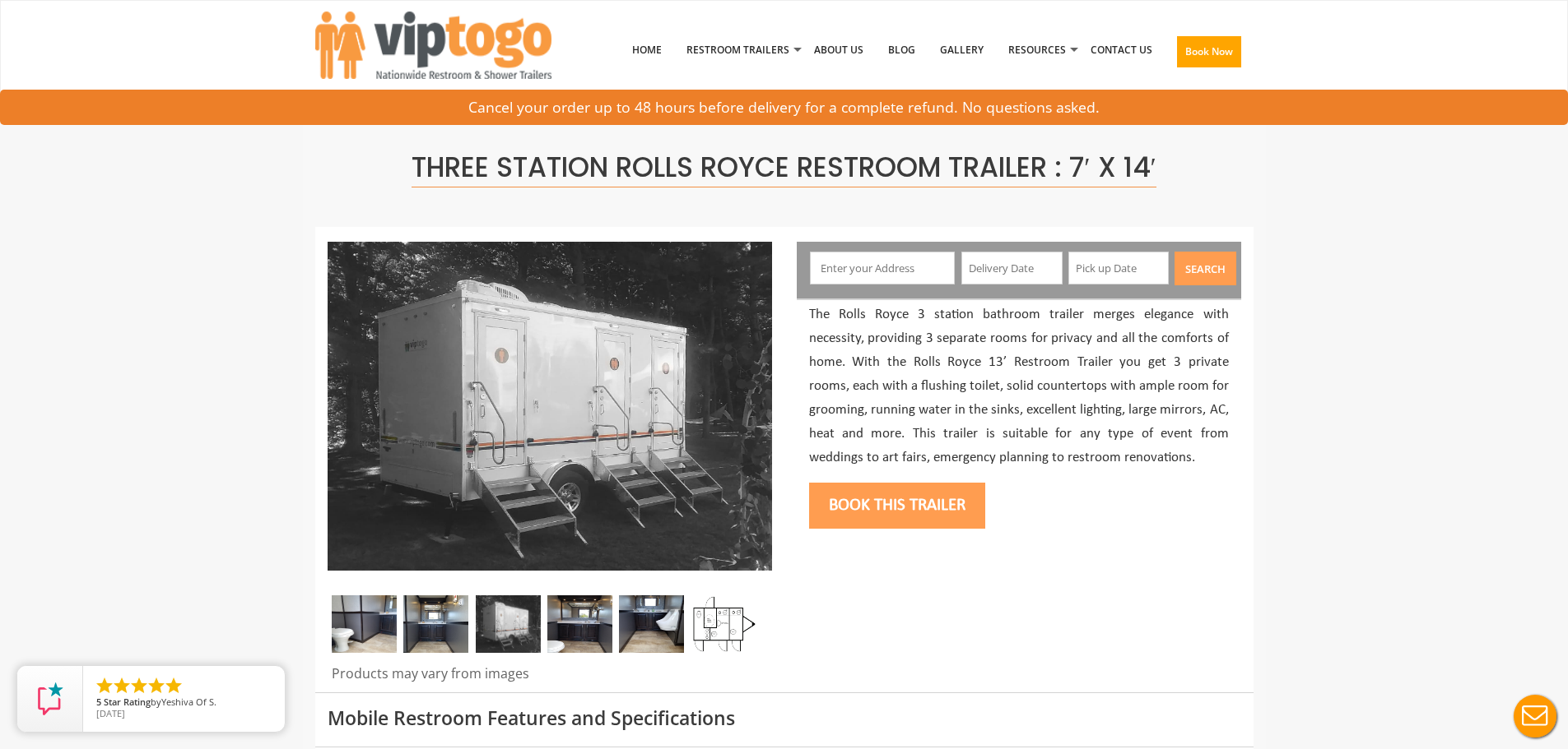
click at [498, 627] on img at bounding box center [508, 624] width 65 height 58
click at [639, 634] on img at bounding box center [651, 624] width 65 height 58
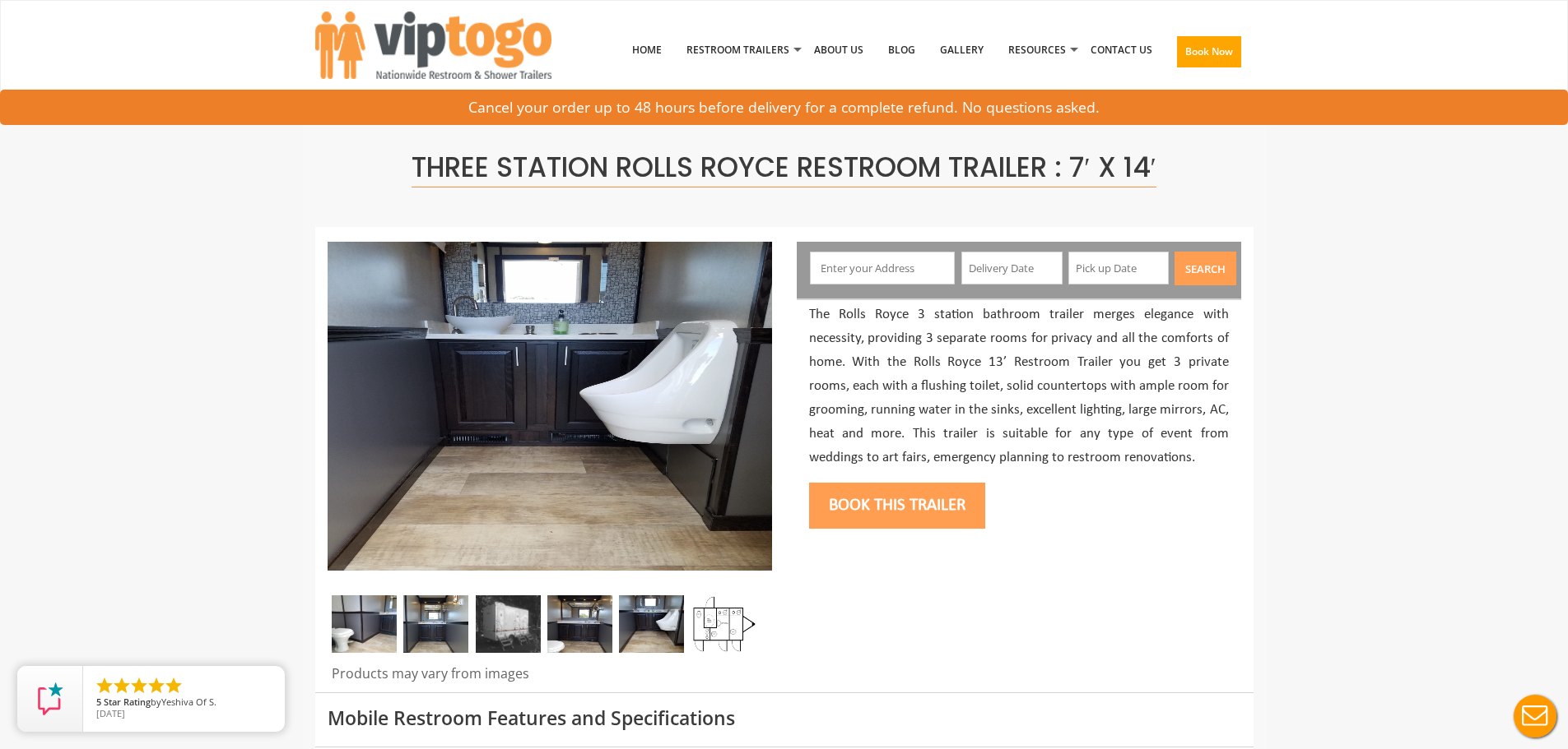
click at [560, 627] on img at bounding box center [580, 624] width 65 height 58
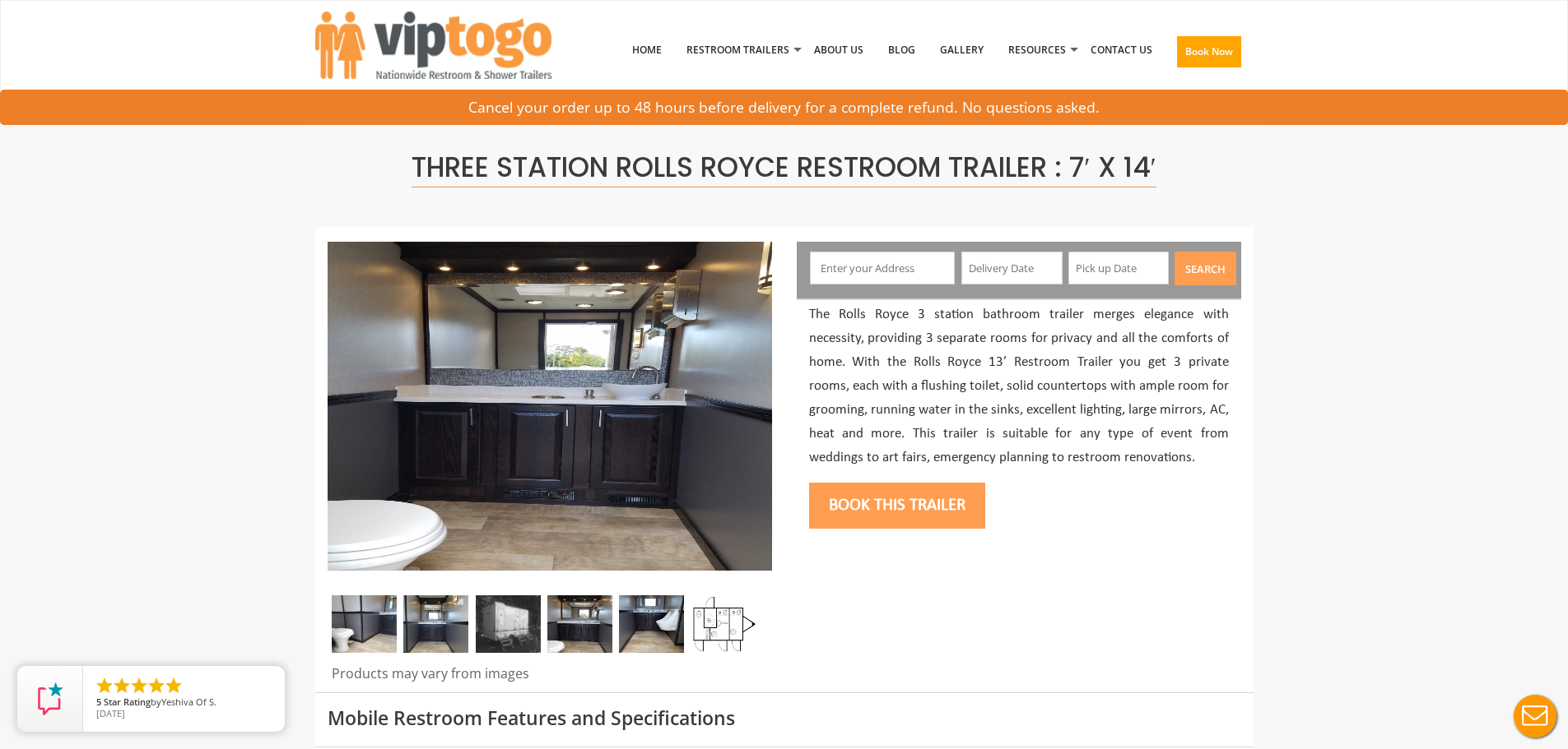
click at [488, 621] on img at bounding box center [508, 624] width 65 height 58
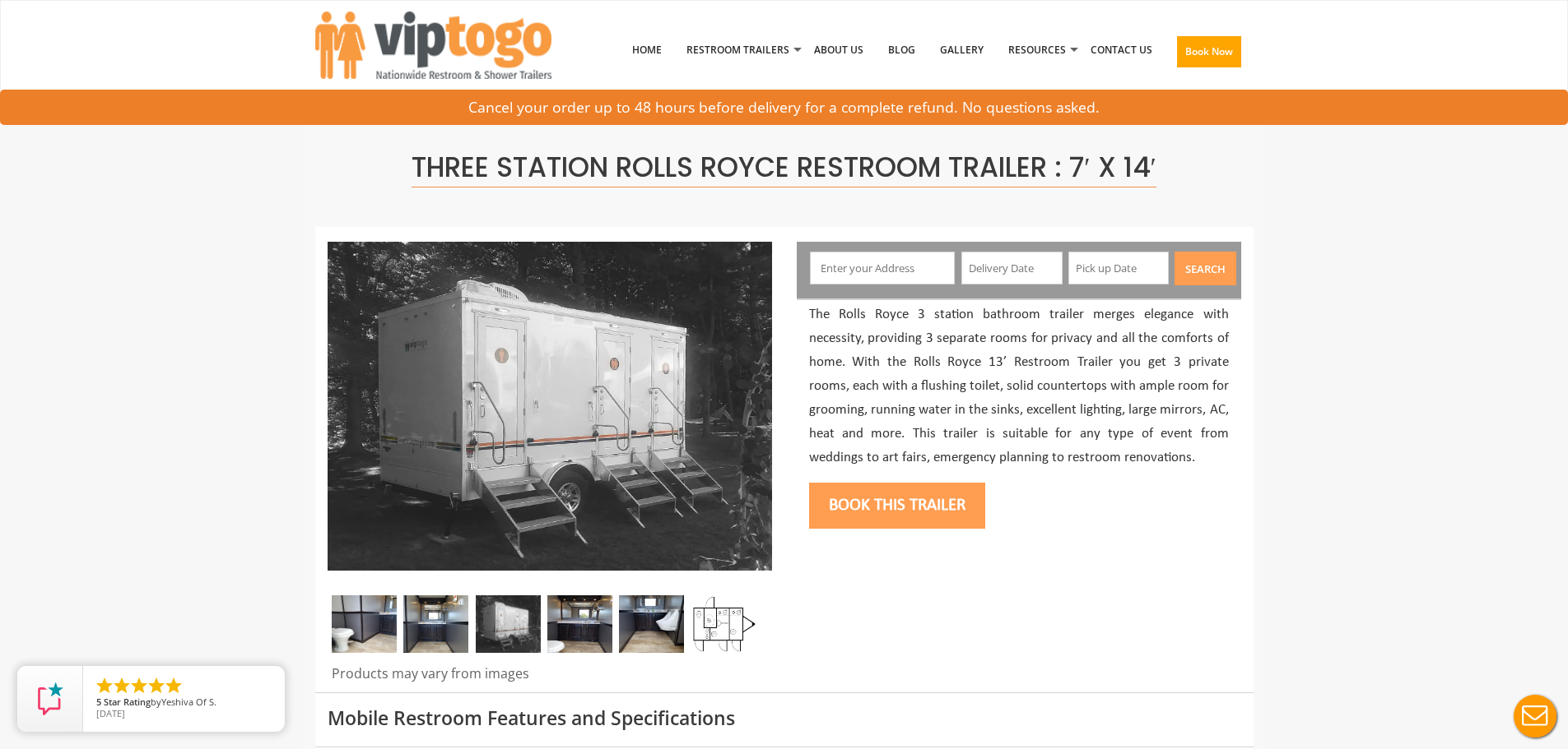
click at [439, 621] on img at bounding box center [435, 624] width 65 height 58
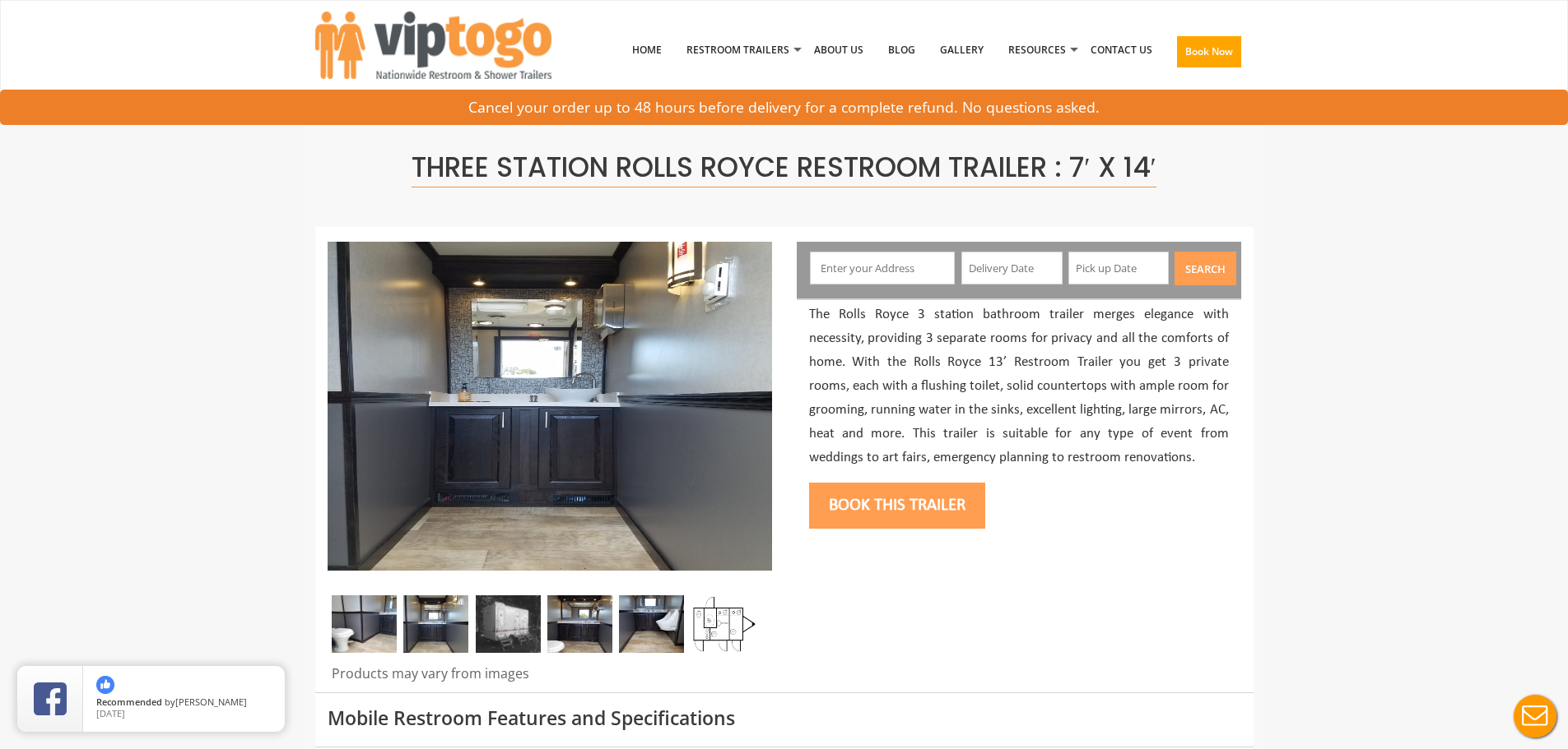
click at [346, 621] on img at bounding box center [364, 624] width 65 height 58
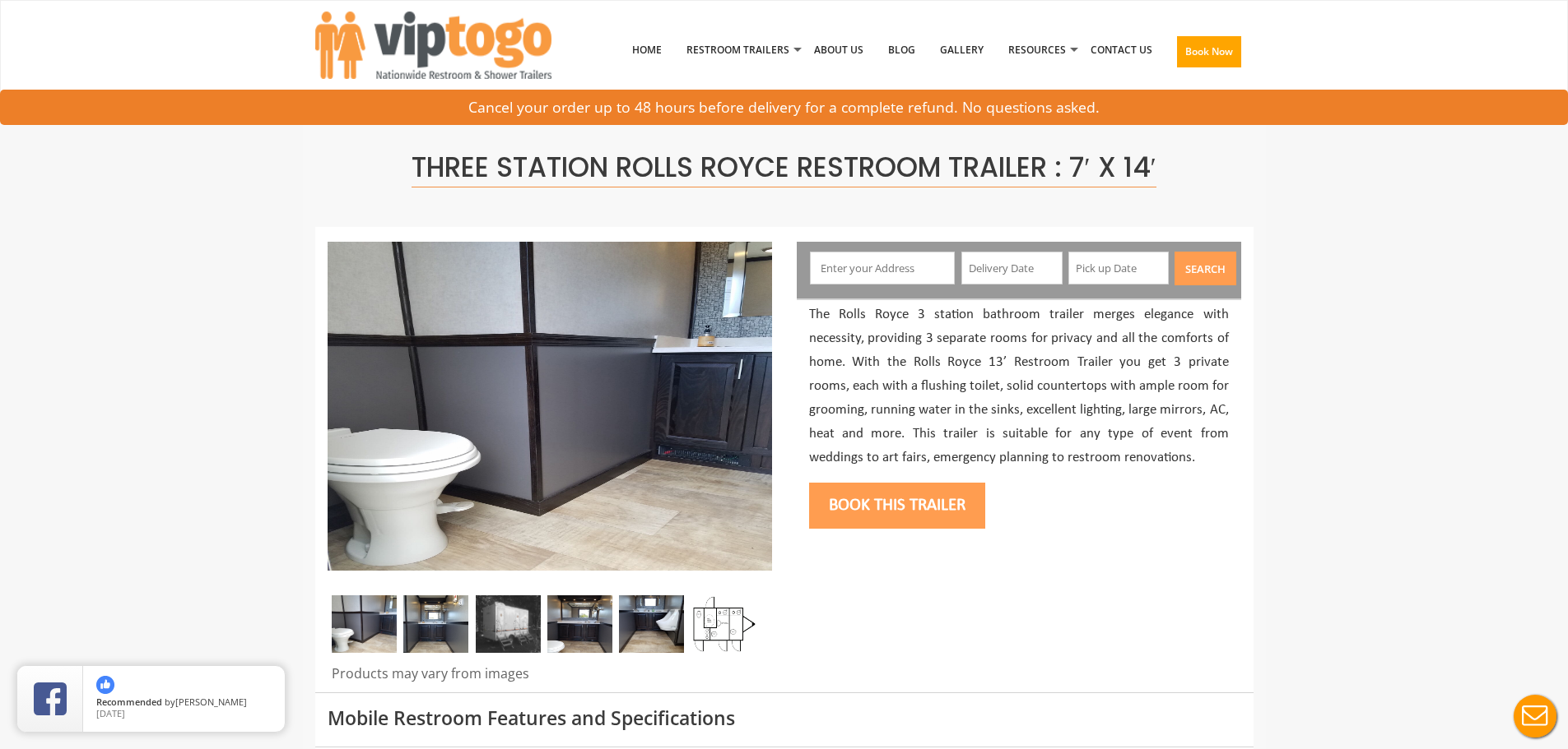
click at [445, 634] on img at bounding box center [435, 624] width 65 height 58
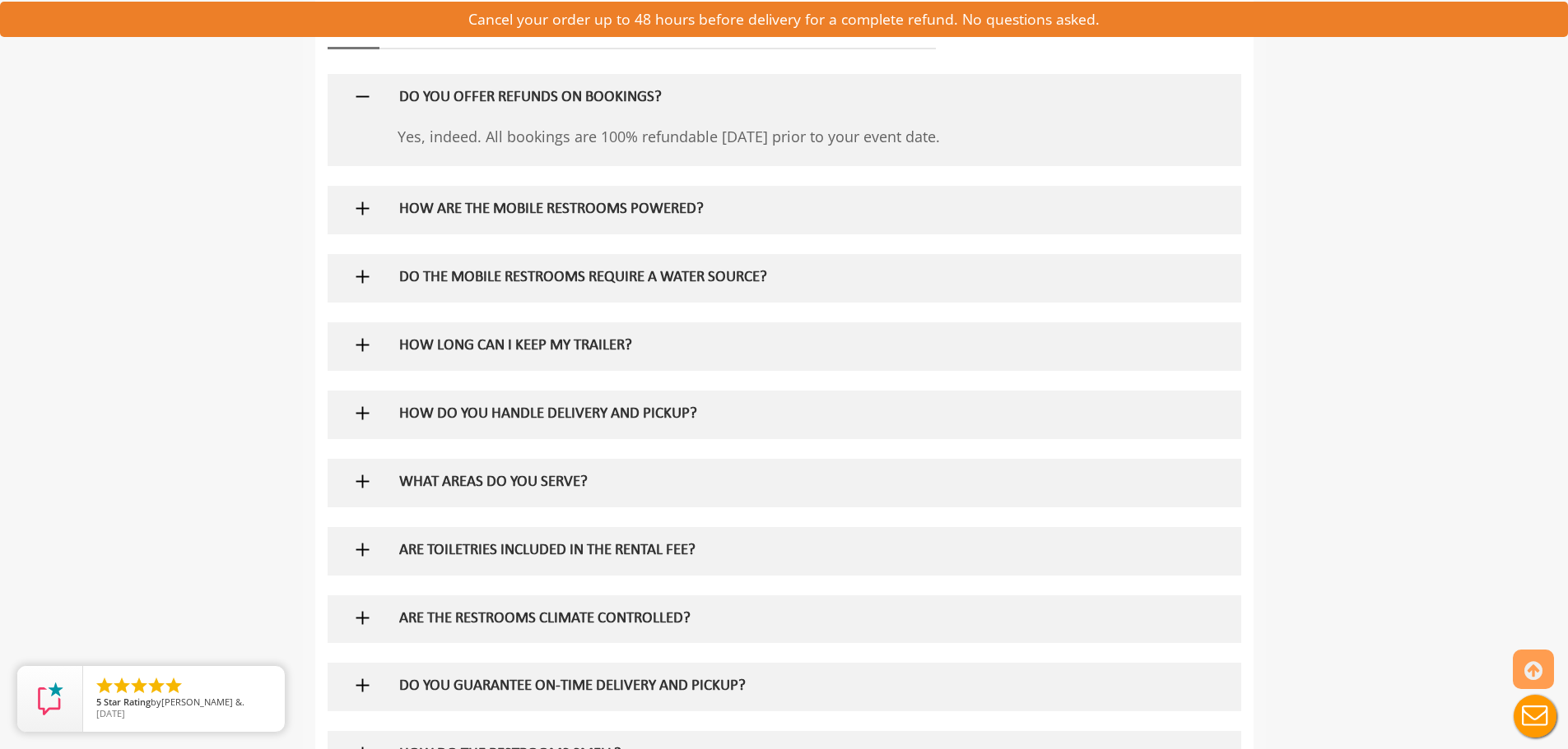
scroll to position [1728, 0]
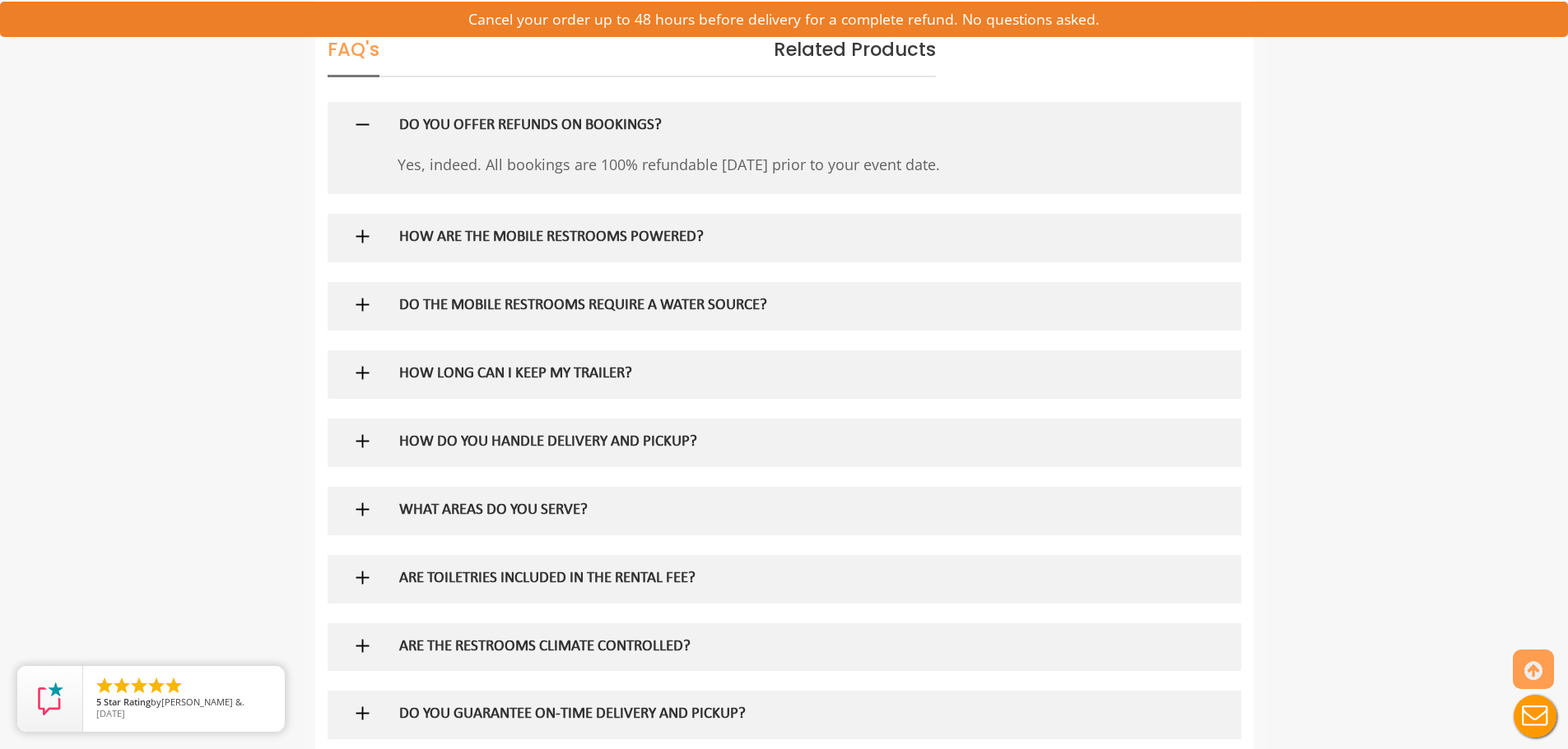
click at [509, 234] on h5 "HOW ARE THE MOBILE RESTROOMS POWERED?" at bounding box center [757, 238] width 716 height 18
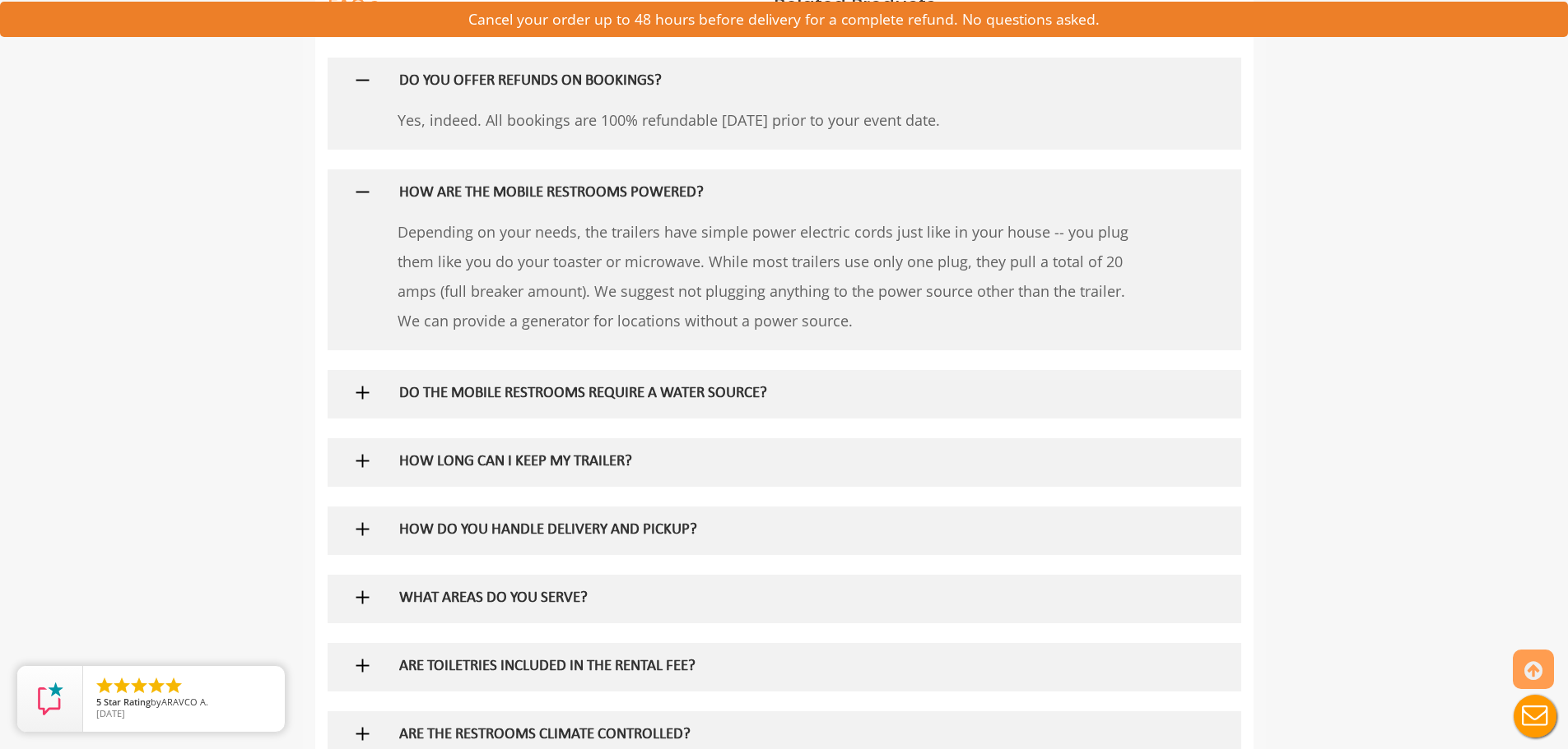
scroll to position [1810, 0]
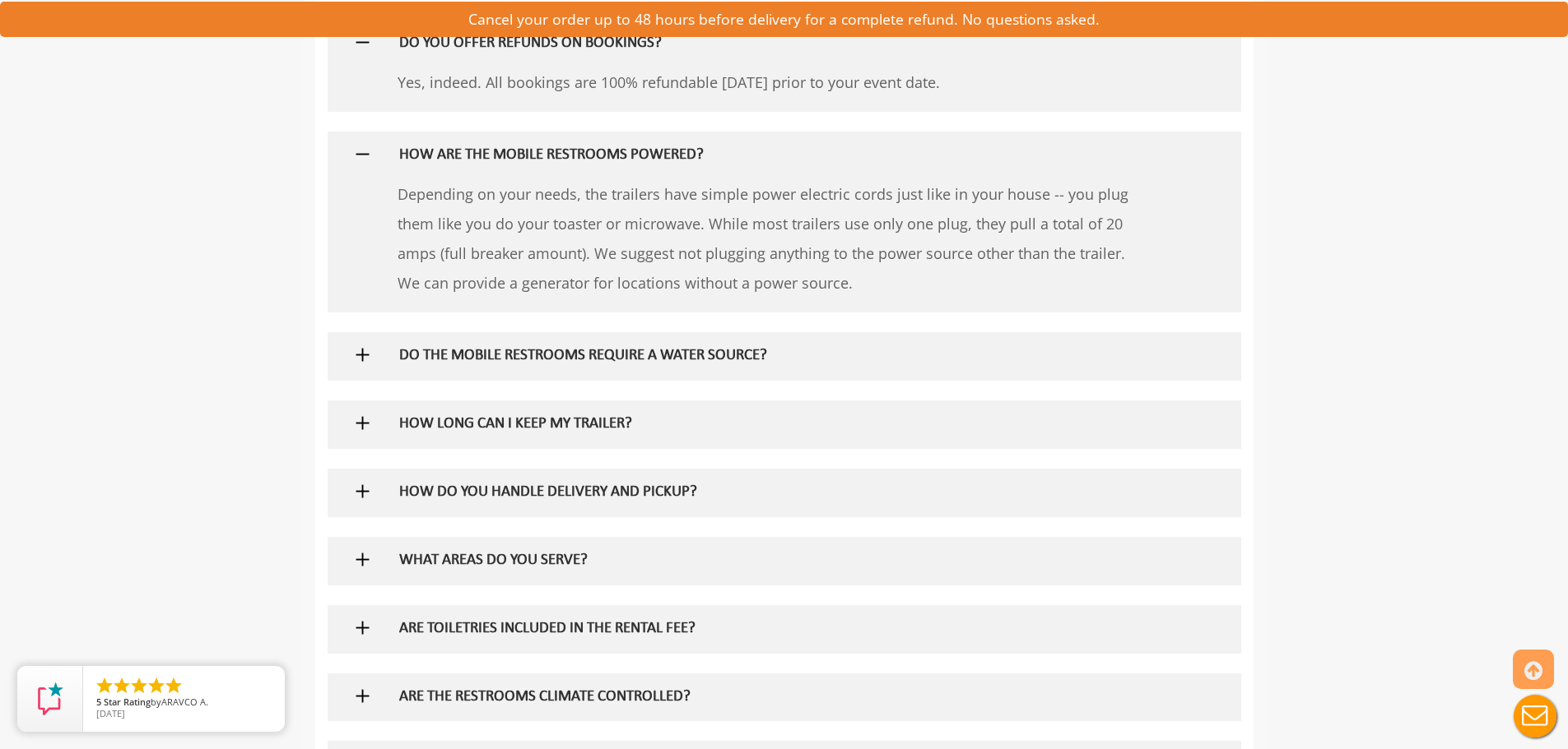
click at [398, 492] on div "HOW DO YOU HANDLE DELIVERY AND PICKUP?" at bounding box center [756, 493] width 741 height 48
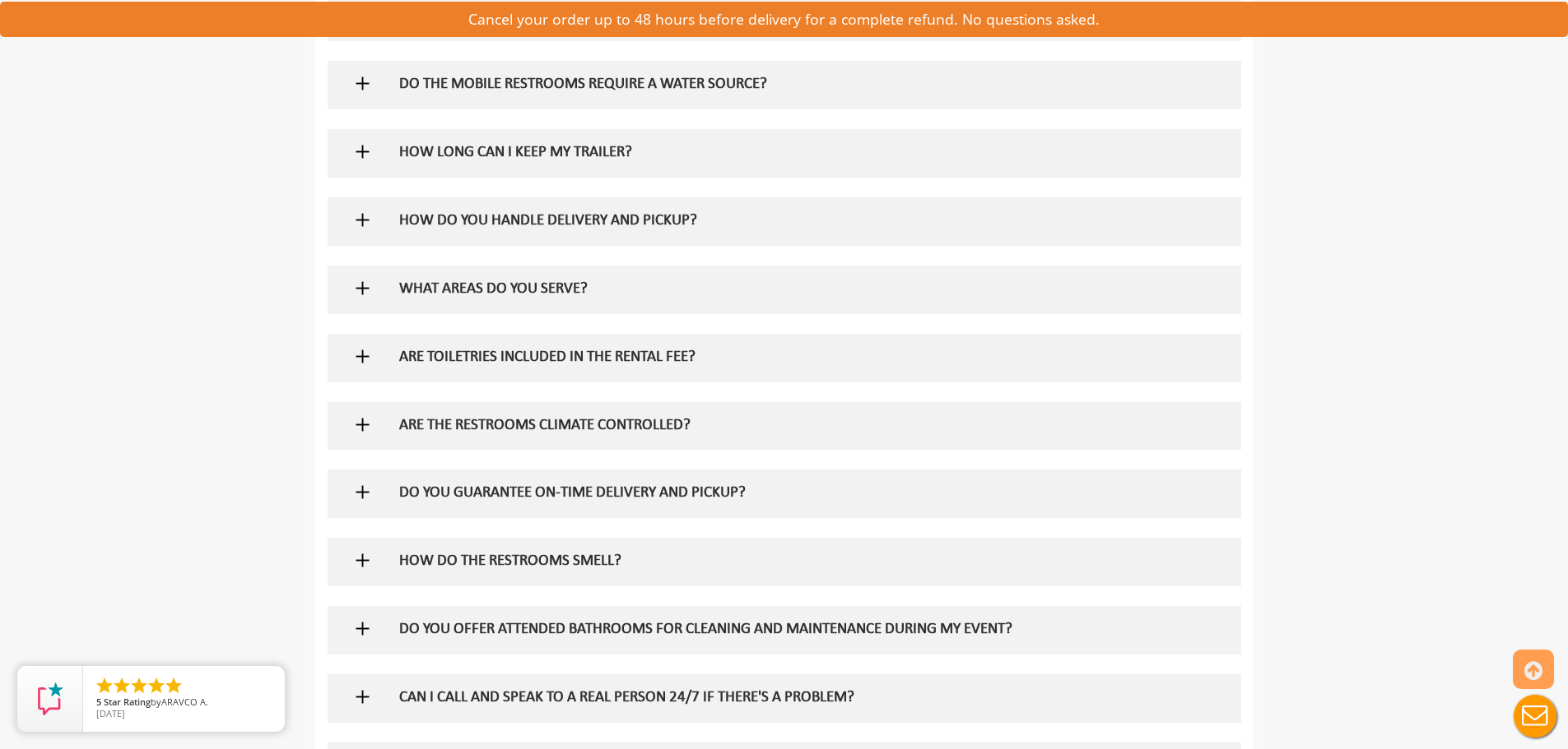
scroll to position [2139, 0]
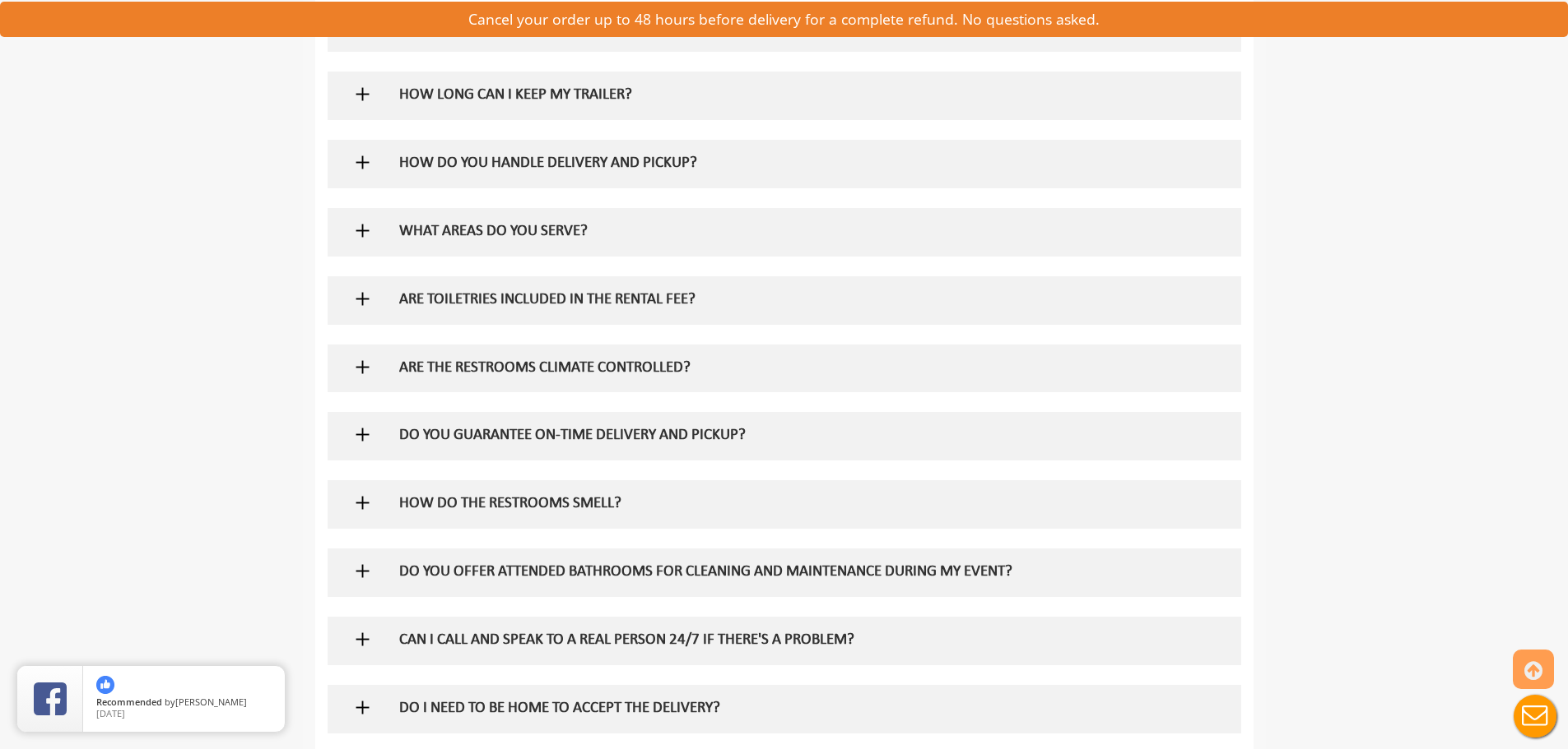
click at [586, 511] on h5 "HOW DO THE RESTROOMS SMELL?" at bounding box center [757, 505] width 716 height 18
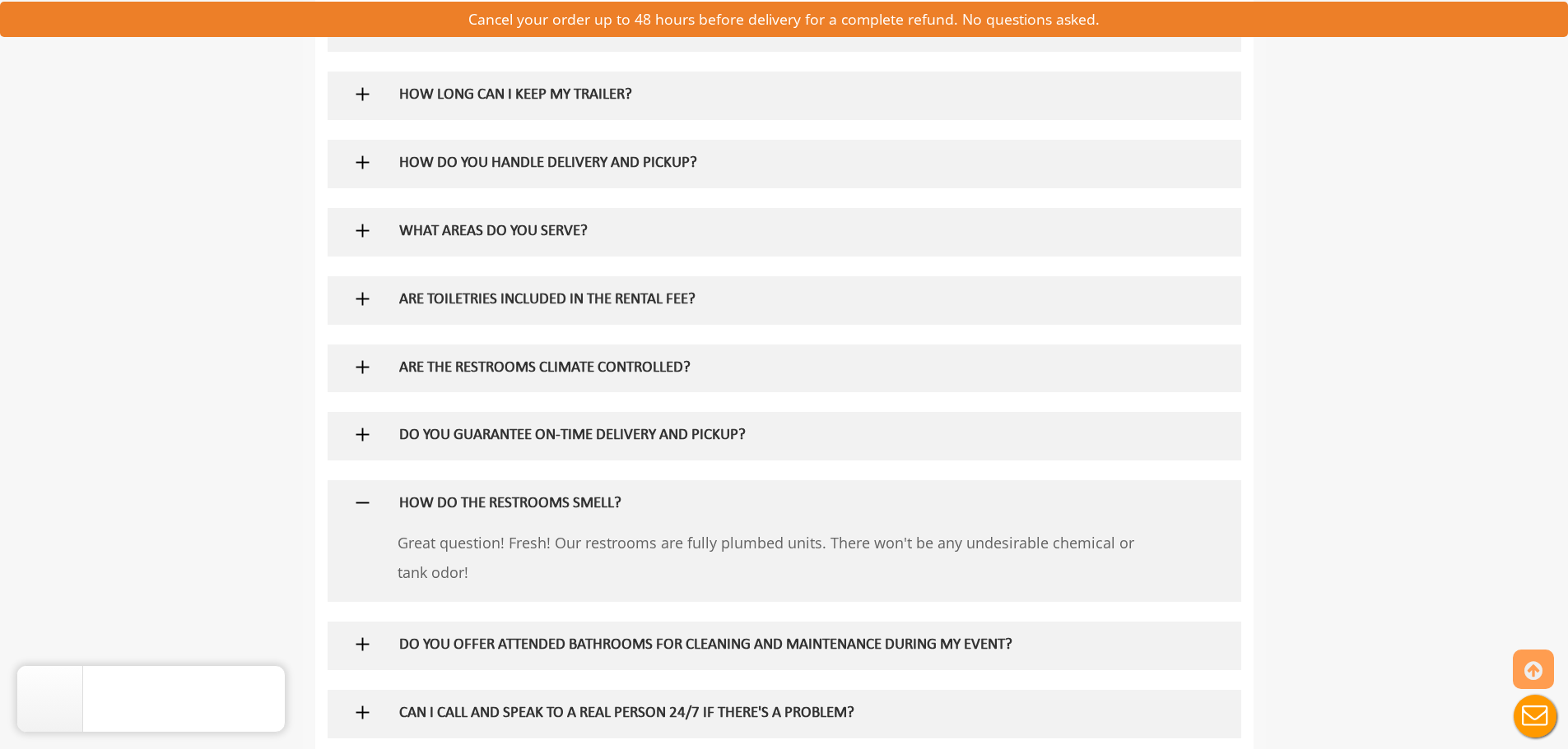
click at [457, 287] on div "ARE TOILETRIES INCLUDED IN THE RENTAL FEE?" at bounding box center [756, 299] width 741 height 48
click at [461, 307] on h5 "ARE TOILETRIES INCLUDED IN THE RENTAL FEE?" at bounding box center [757, 300] width 716 height 18
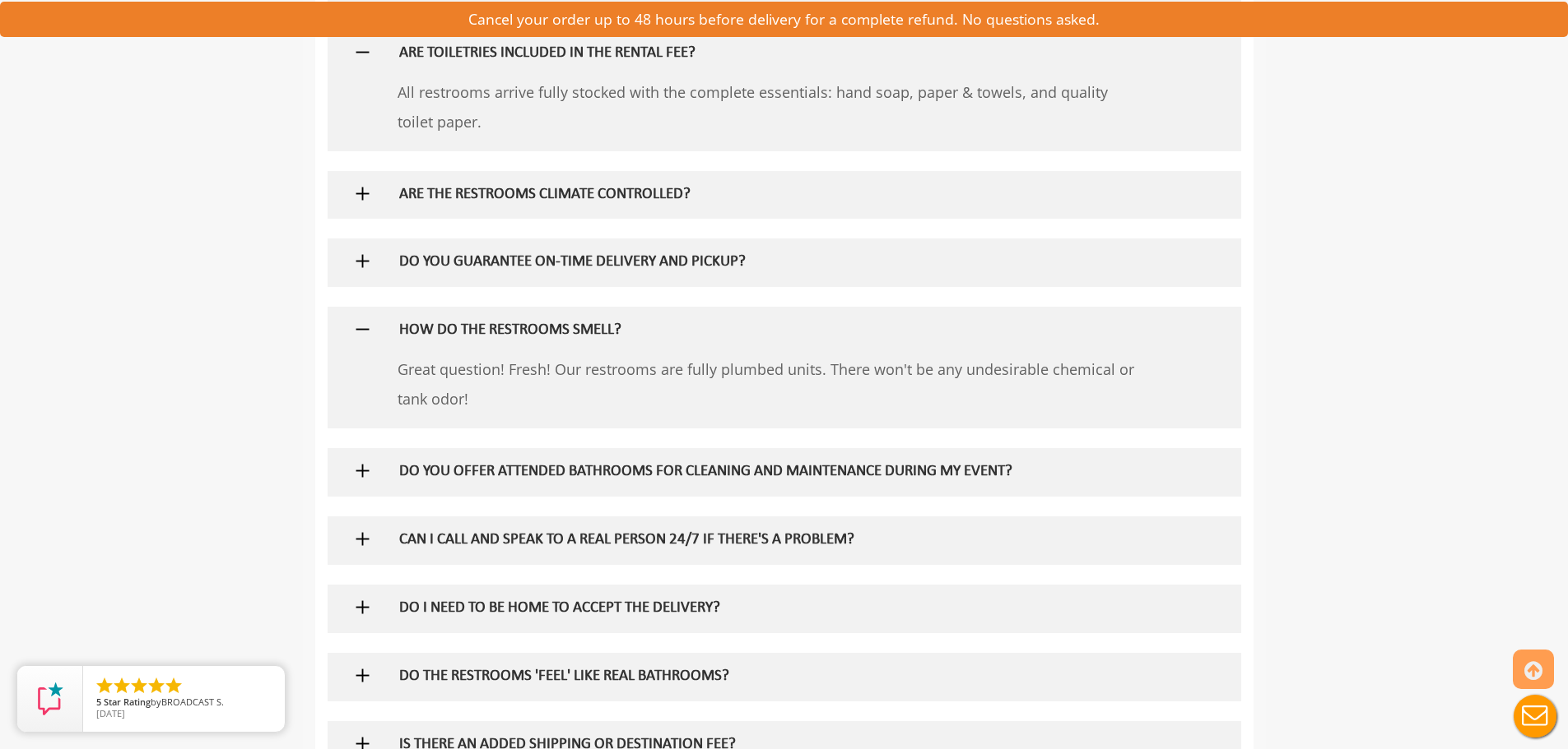
scroll to position [2468, 0]
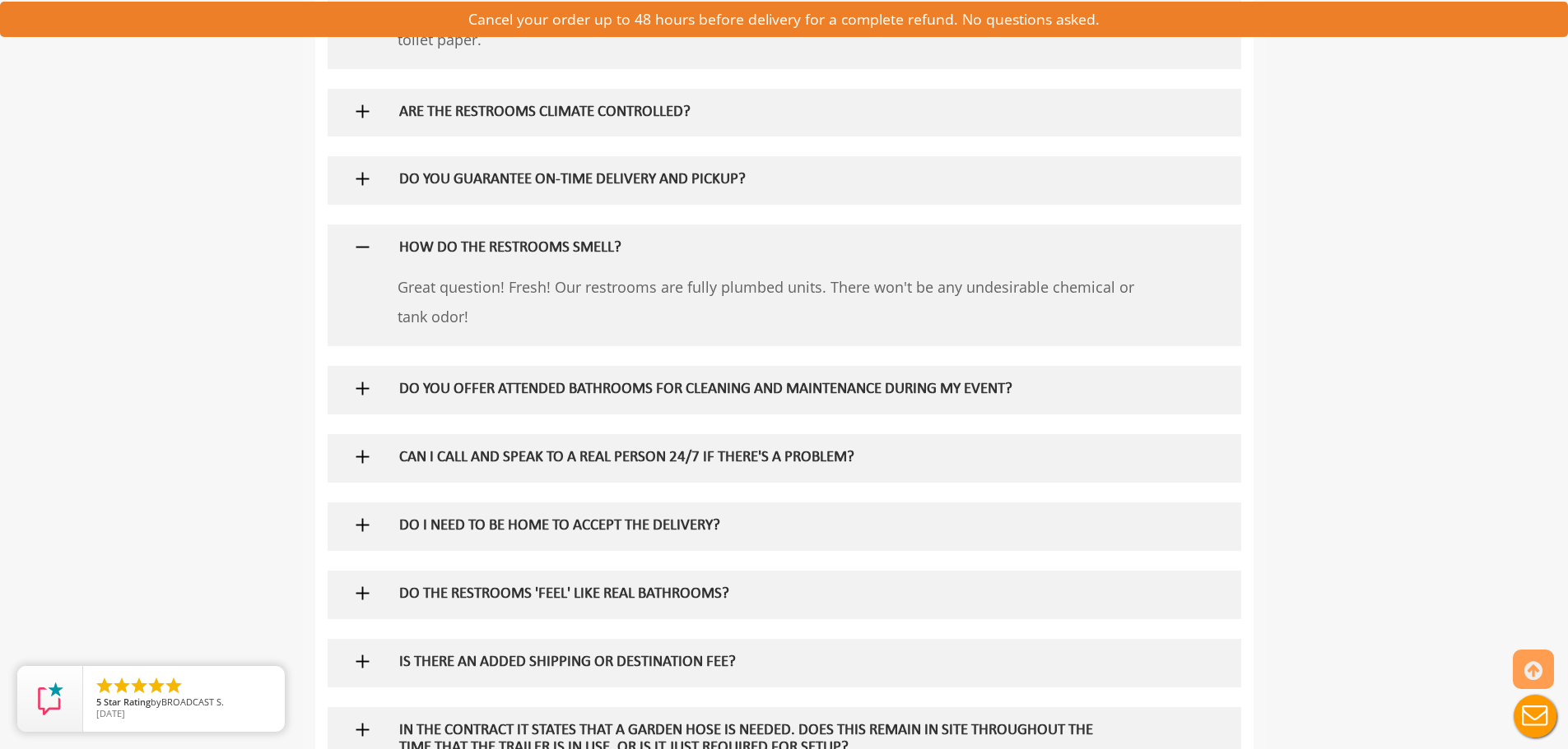
click at [596, 382] on h5 "DO YOU OFFER ATTENDED BATHROOMS FOR CLEANING AND MAINTENANCE DURING MY EVENT?" at bounding box center [757, 390] width 716 height 18
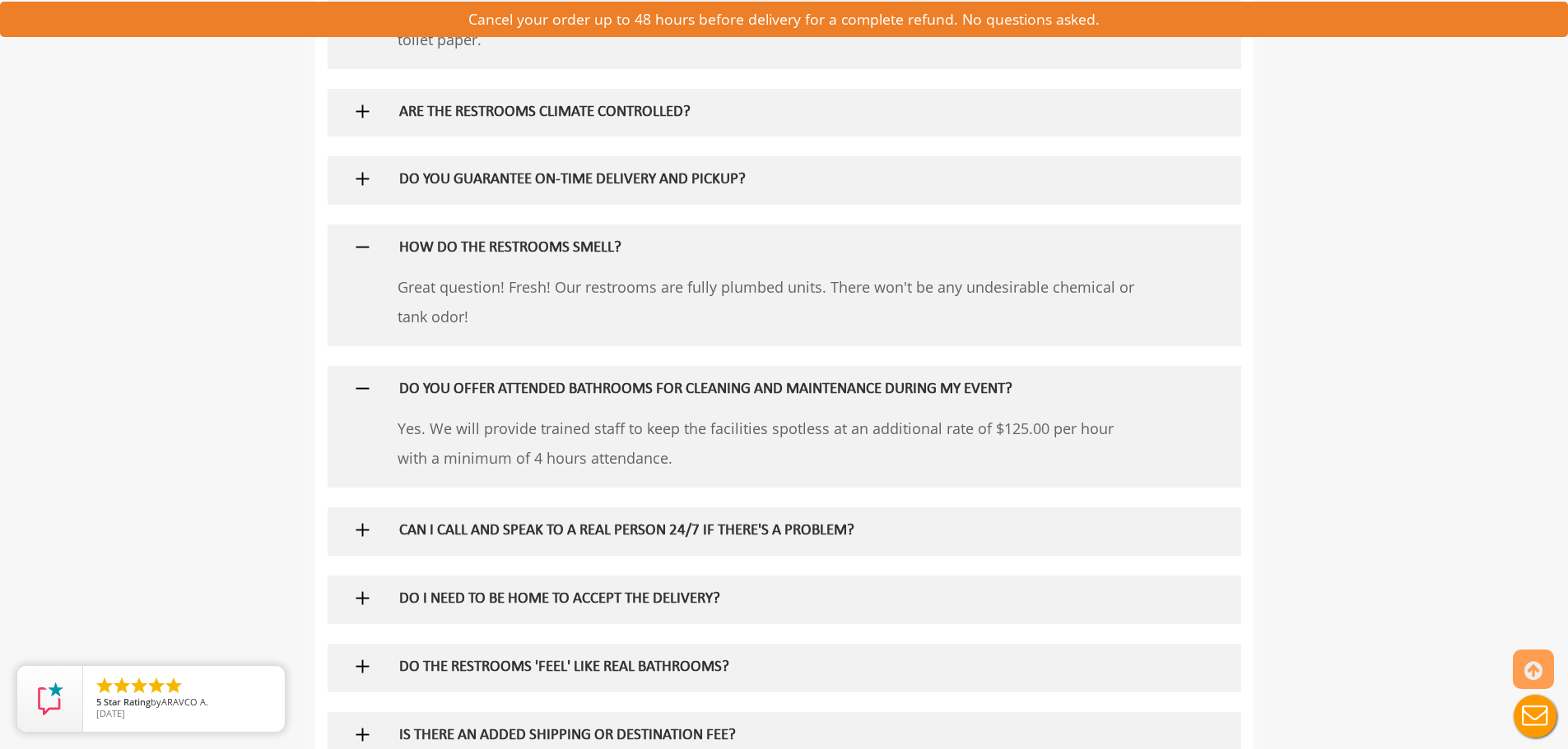
click at [478, 539] on h5 "CAN I CALL AND SPEAK TO A REAL PERSON 24/7 IF THERE'S A PROBLEM?" at bounding box center [757, 532] width 716 height 18
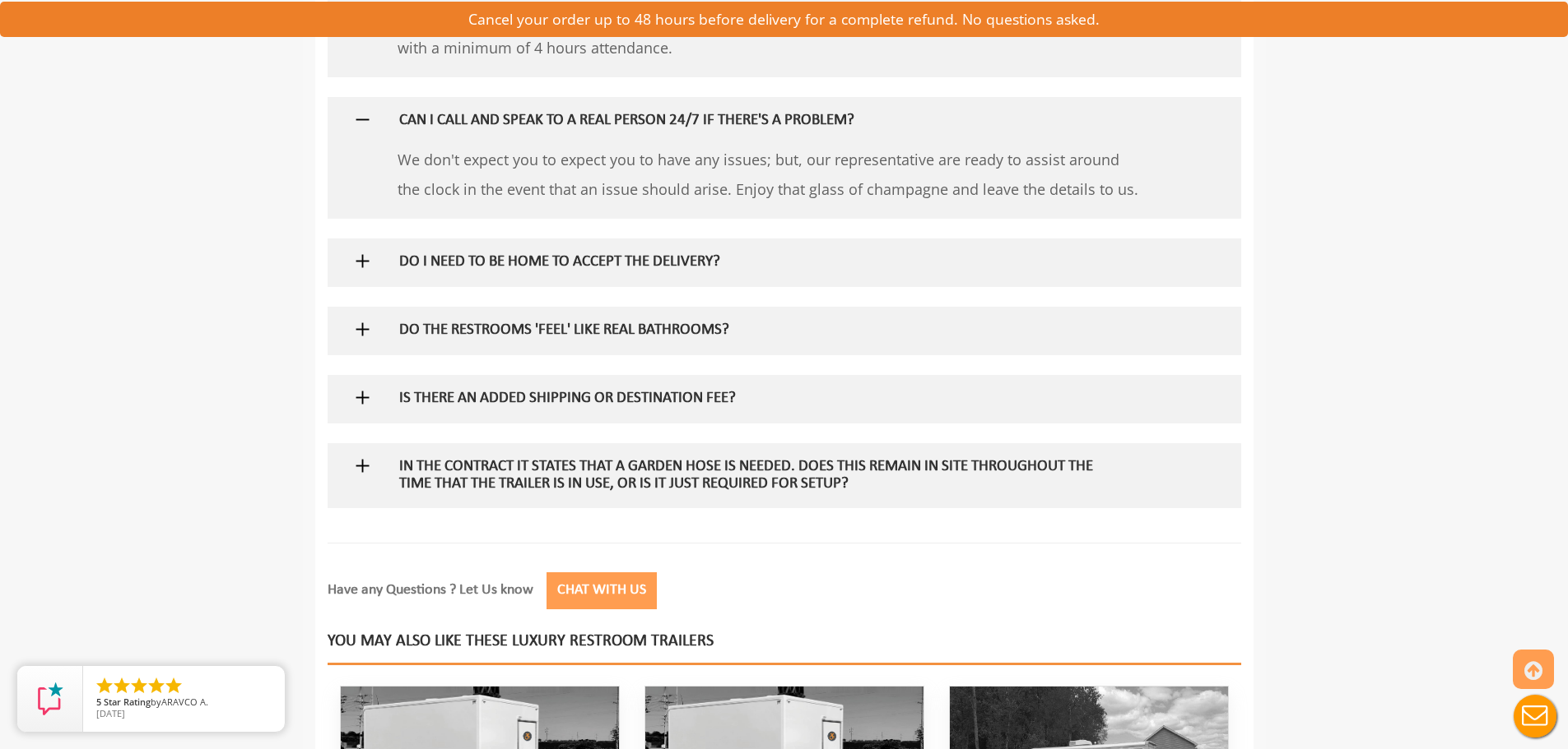
scroll to position [2880, 0]
click at [538, 471] on h5 "In the contract it states that a garden hose is needed. Does this remain in sit…" at bounding box center [757, 475] width 716 height 34
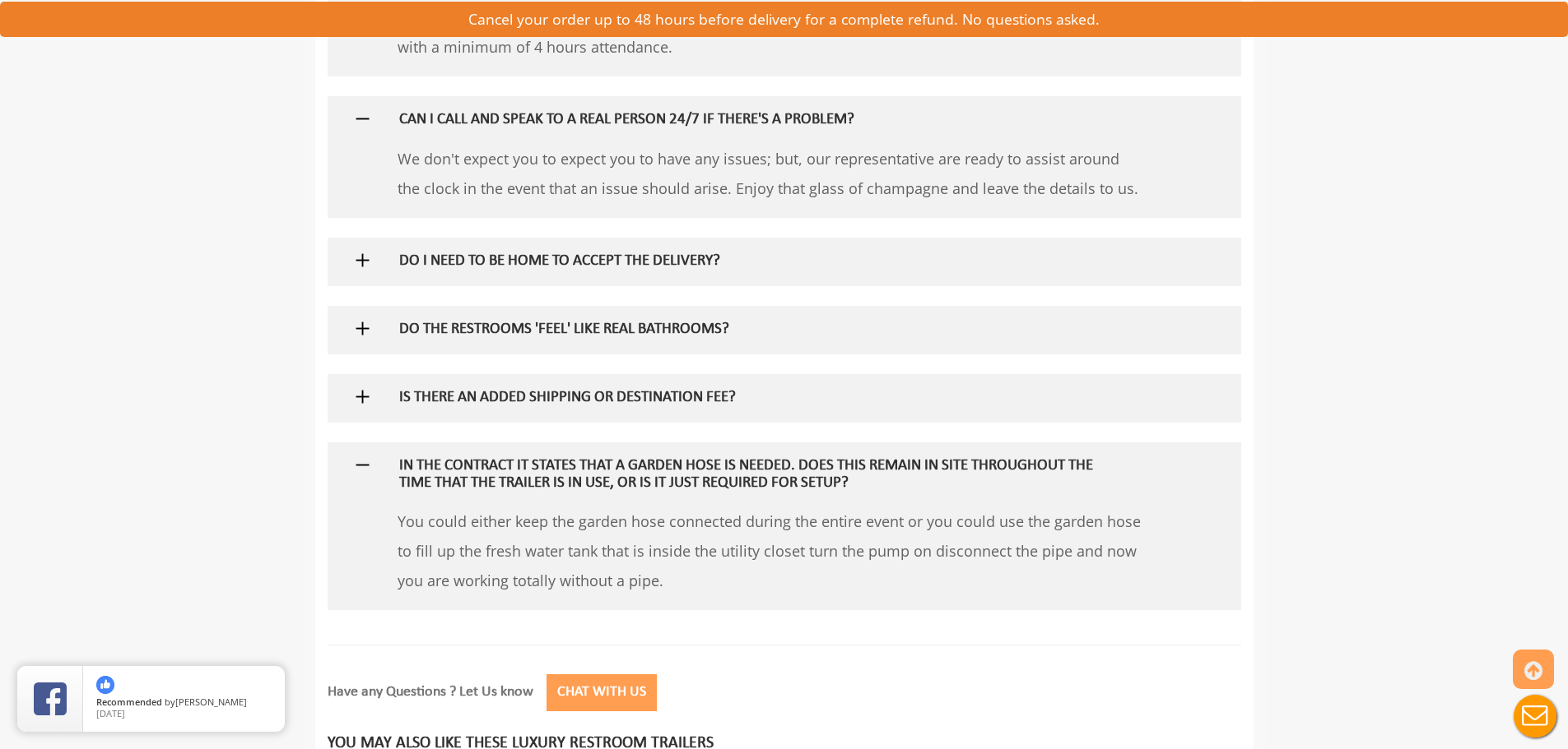
click at [510, 402] on h5 "IS THERE AN ADDED SHIPPING OR DESTINATION FEE?" at bounding box center [757, 399] width 716 height 18
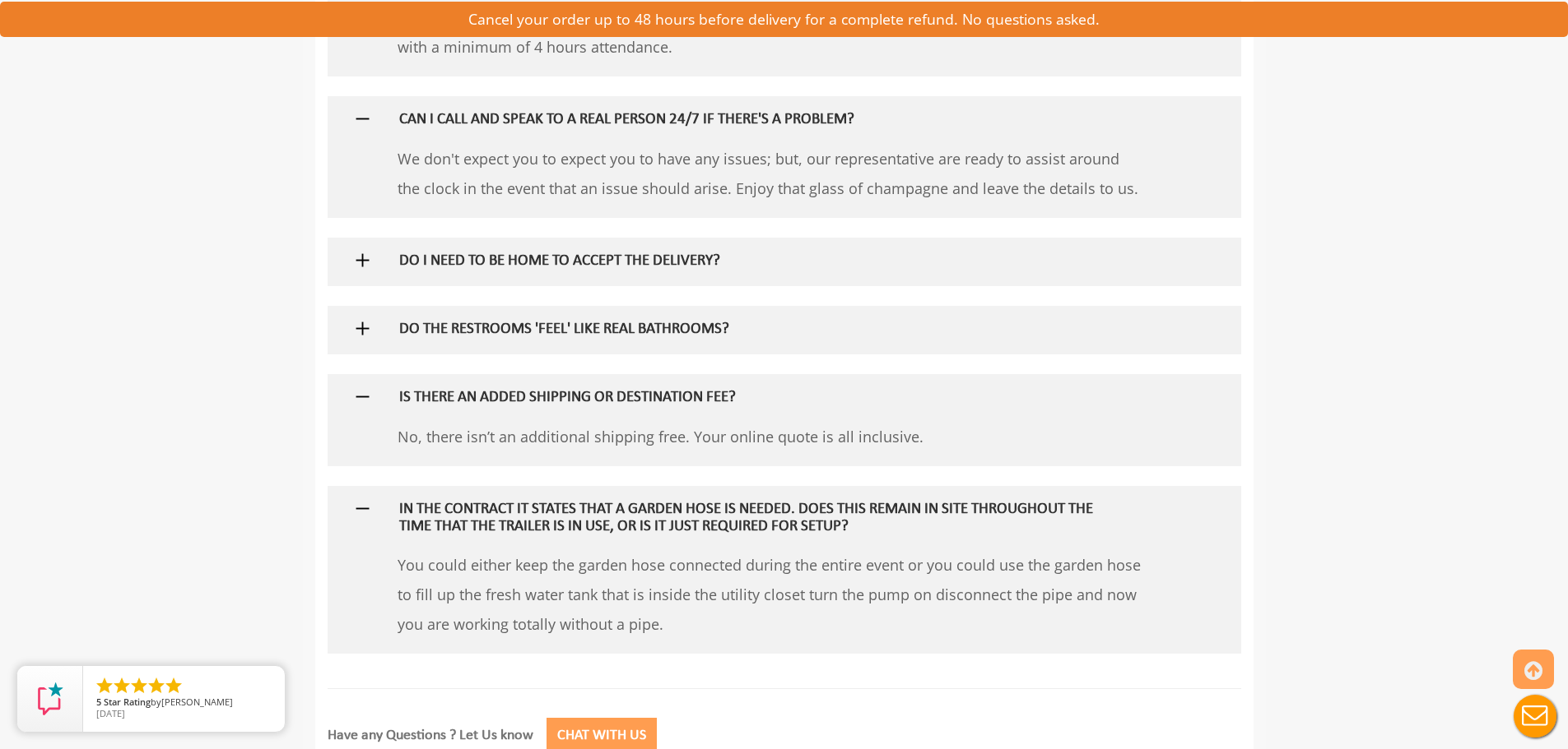
click at [520, 337] on h5 "DO THE RESTROOMS 'FEEL' LIKE REAL BATHROOMS?" at bounding box center [757, 331] width 716 height 18
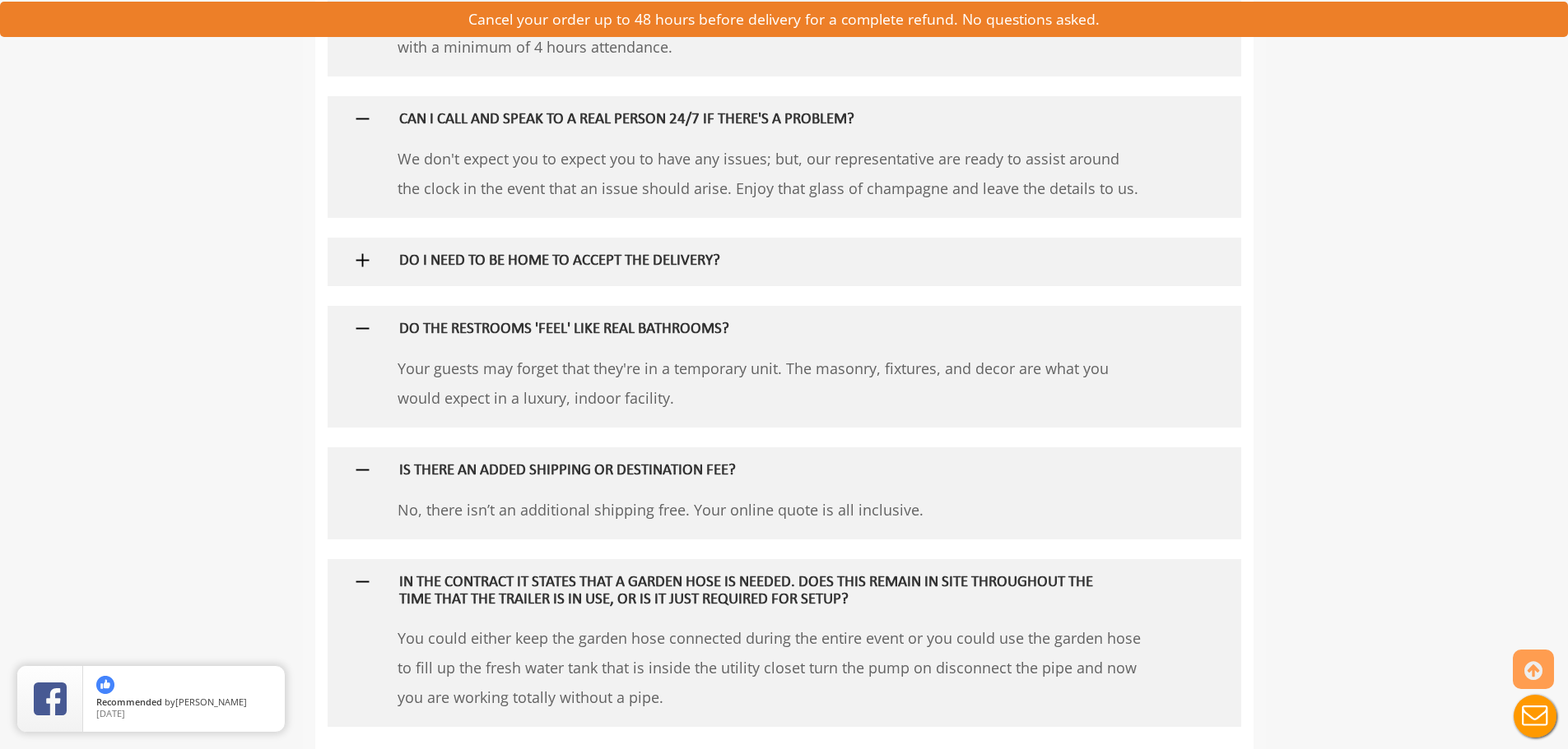
click at [512, 256] on h5 "DO I NEED TO BE HOME TO ACCEPT THE DELIVERY?" at bounding box center [757, 262] width 716 height 18
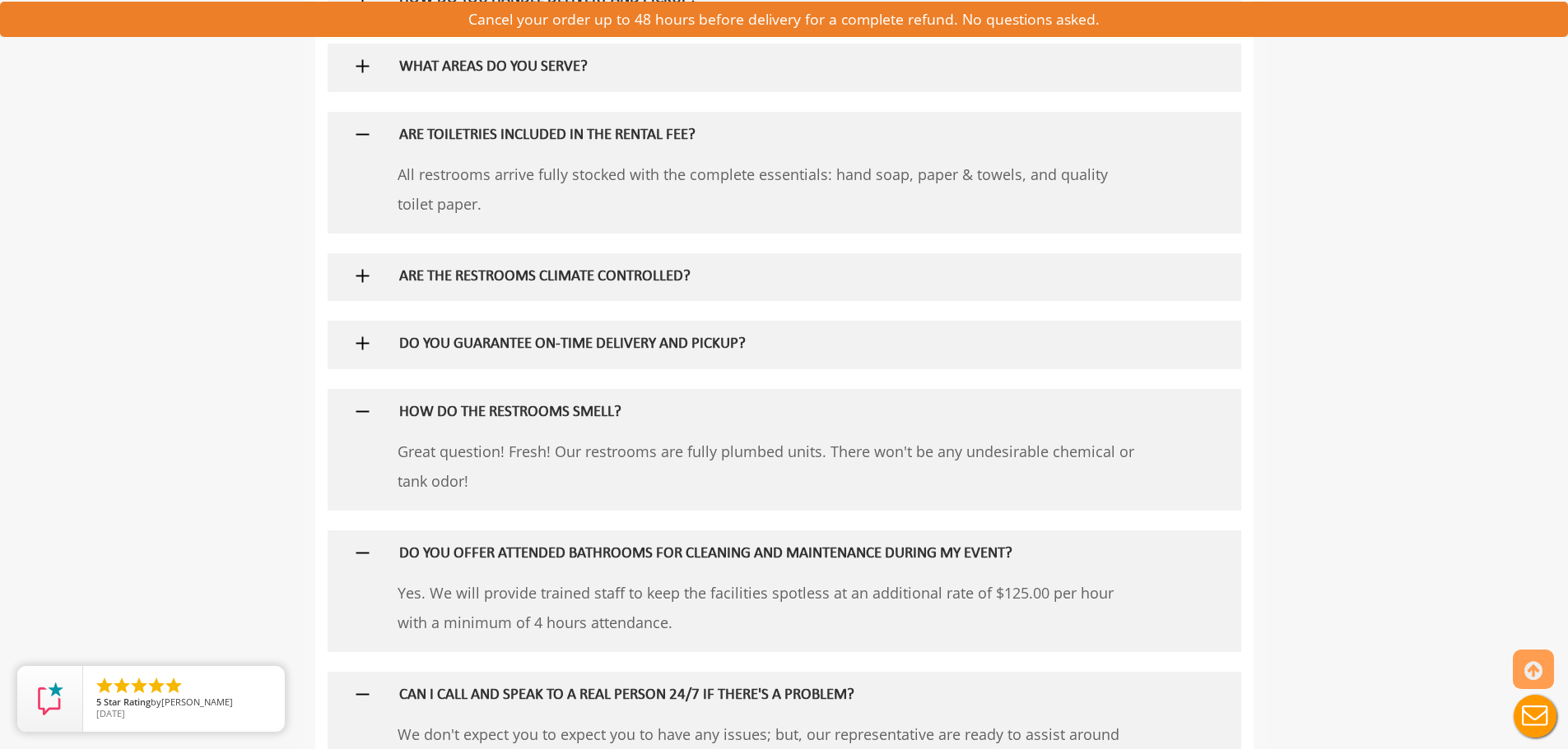
scroll to position [2222, 0]
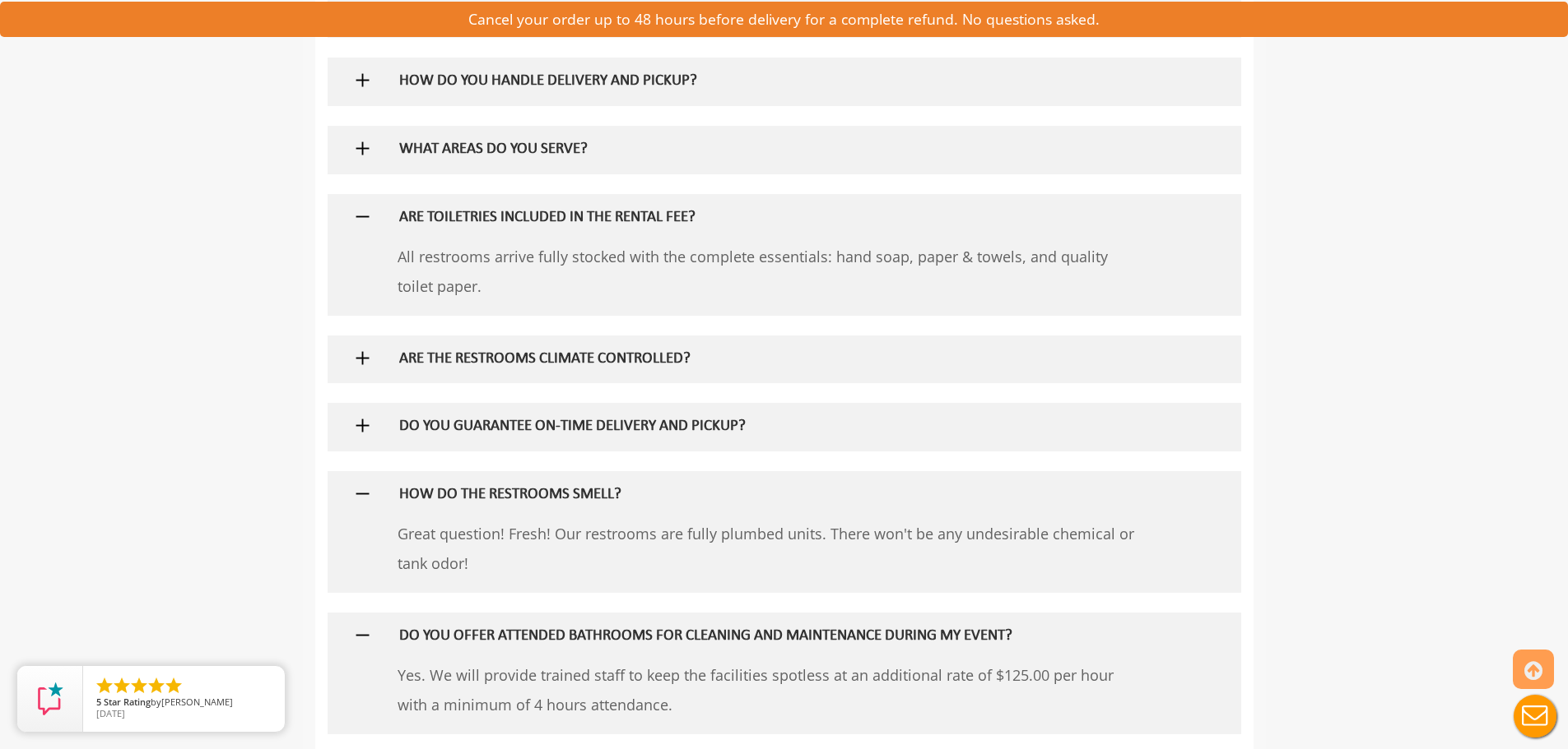
click at [429, 167] on div "WHAT AREAS DO YOU SERVE?" at bounding box center [756, 149] width 741 height 48
click at [412, 155] on h5 "WHAT AREAS DO YOU SERVE?" at bounding box center [757, 150] width 716 height 18
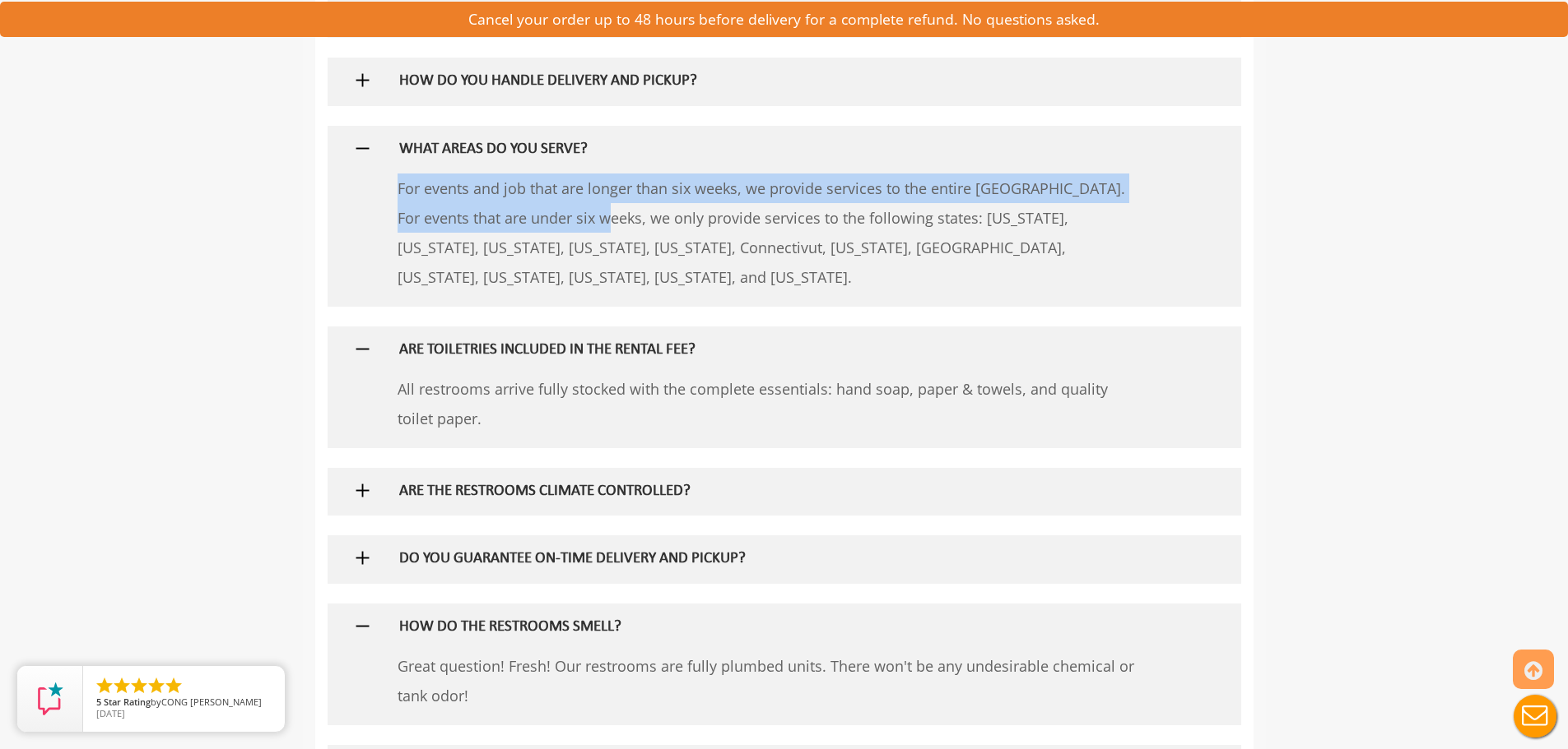
drag, startPoint x: 401, startPoint y: 188, endPoint x: 413, endPoint y: 218, distance: 32.3
click at [413, 218] on div "3 answers WHAT AREAS DO YOU SERVE? For events and job that are longer than six …" at bounding box center [784, 217] width 913 height 181
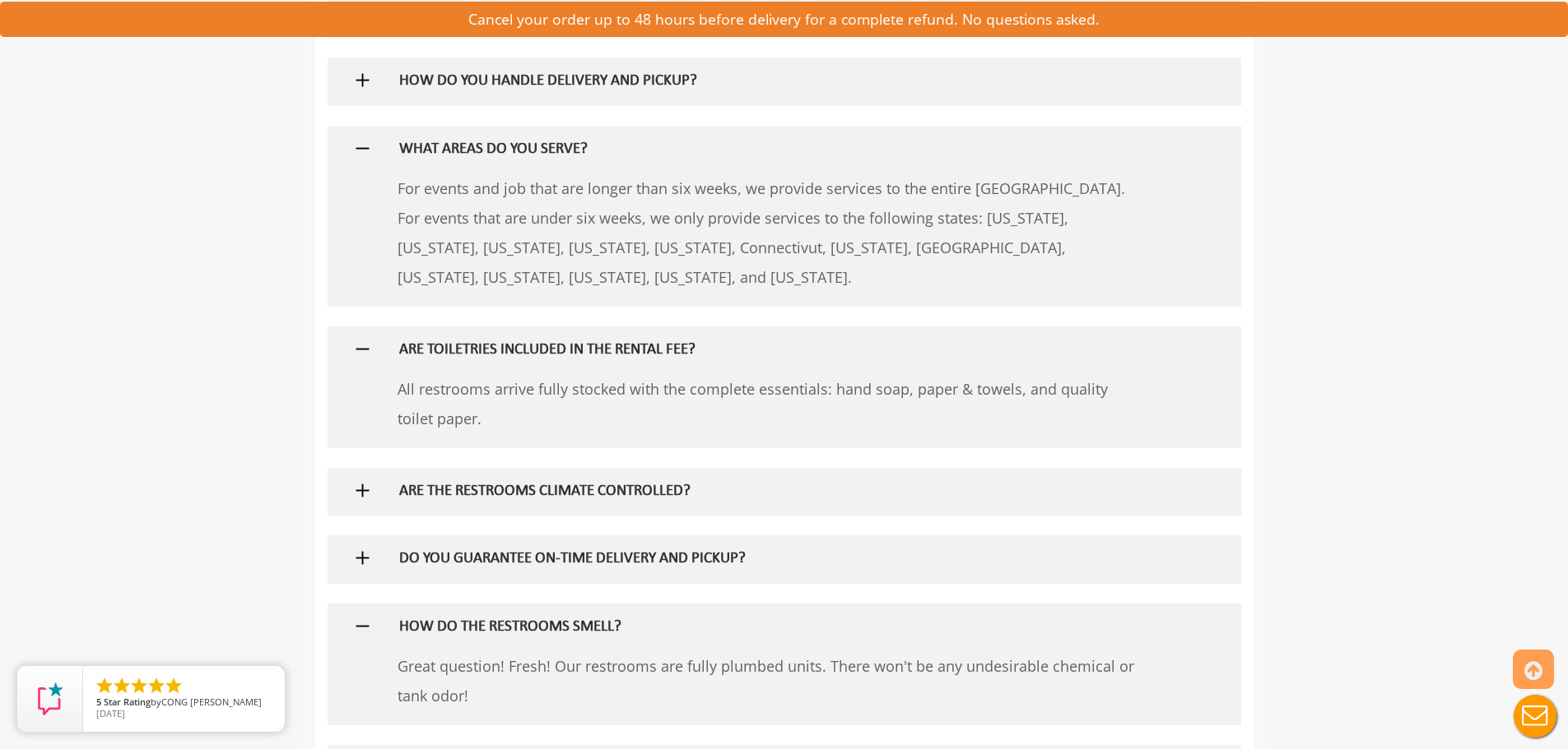
click at [631, 256] on p "For events and job that are longer than six weeks, we provide services to the e…" at bounding box center [769, 232] width 744 height 118
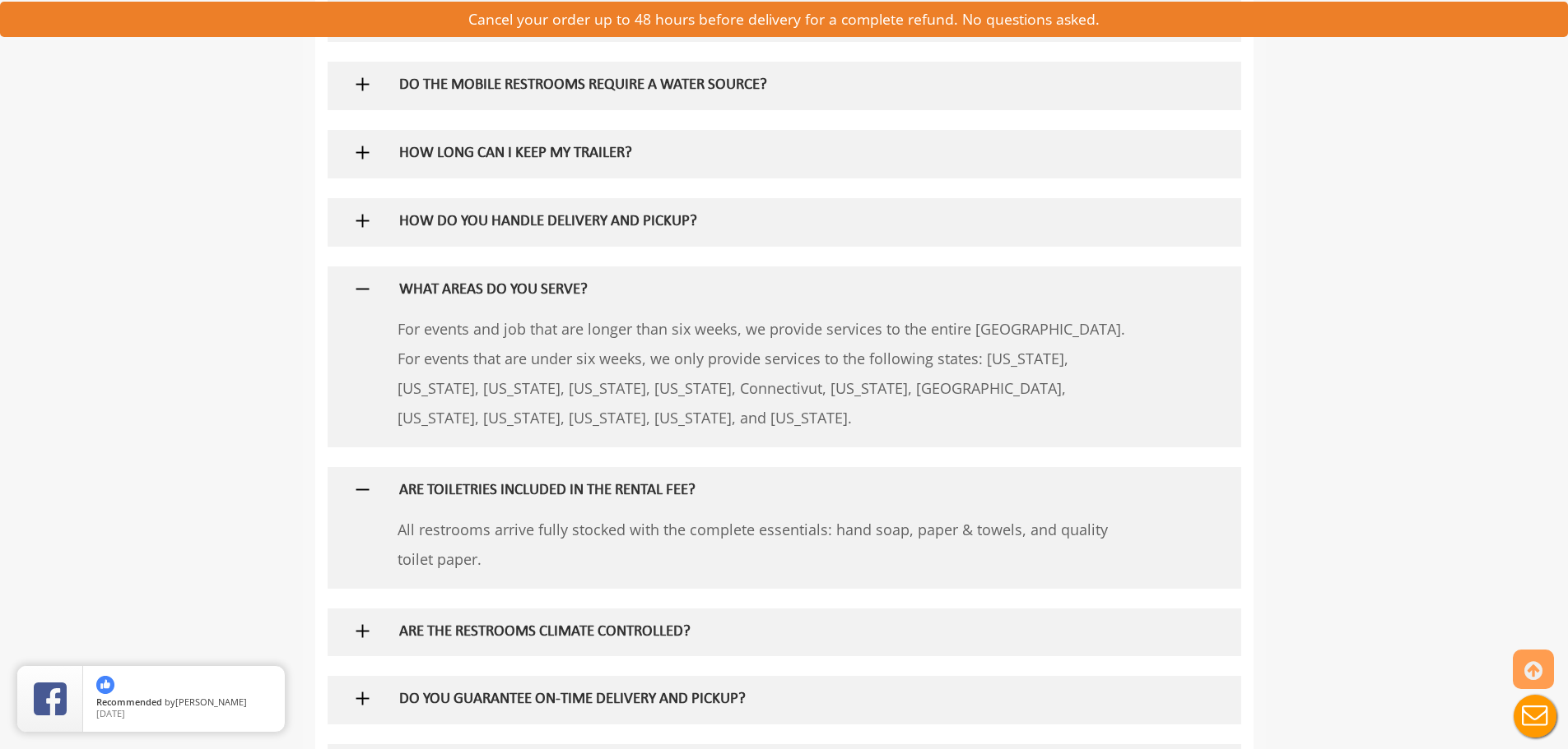
scroll to position [2057, 0]
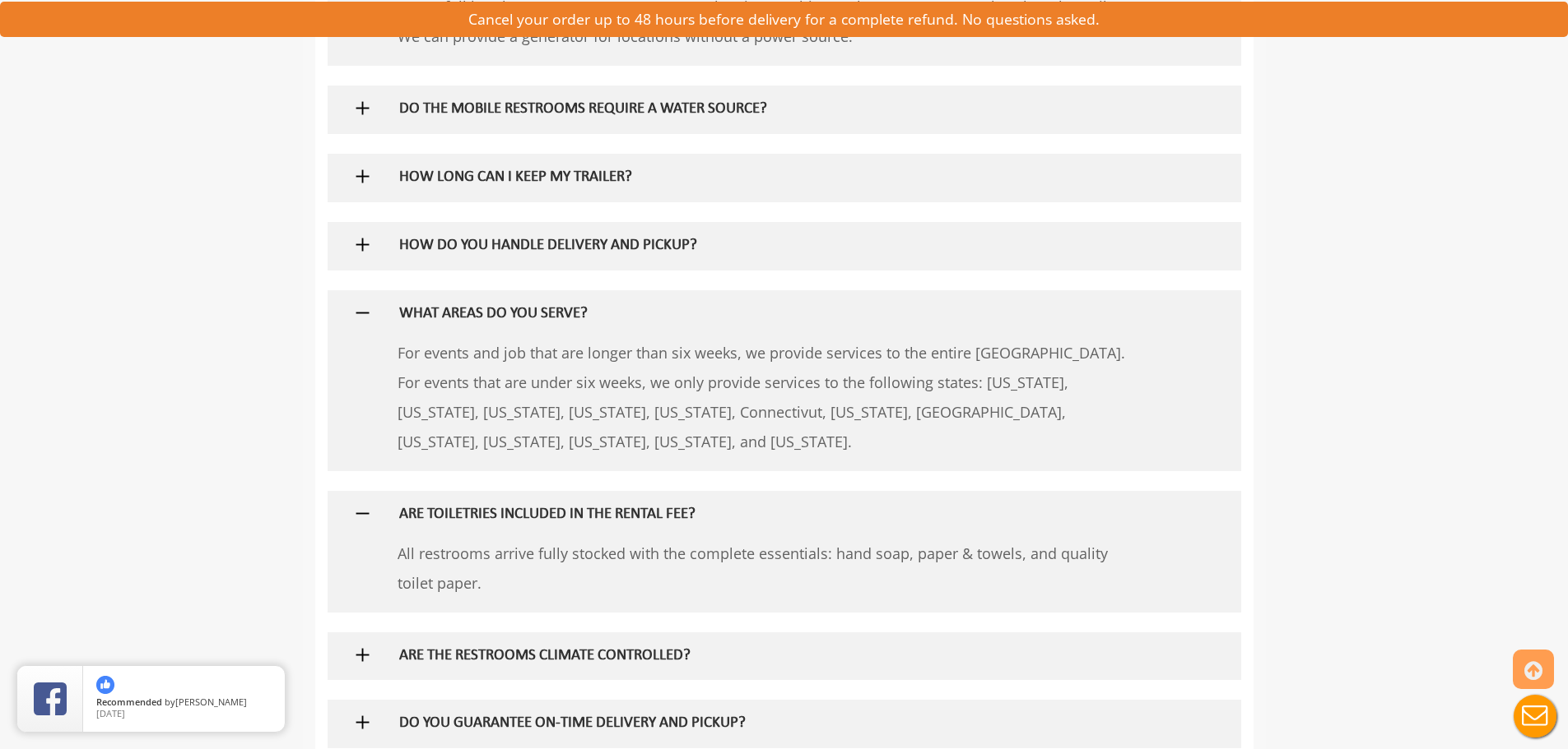
click at [386, 249] on div "HOW DO YOU HANDLE DELIVERY AND PICKUP?" at bounding box center [756, 246] width 741 height 48
click at [358, 245] on img at bounding box center [362, 244] width 20 height 20
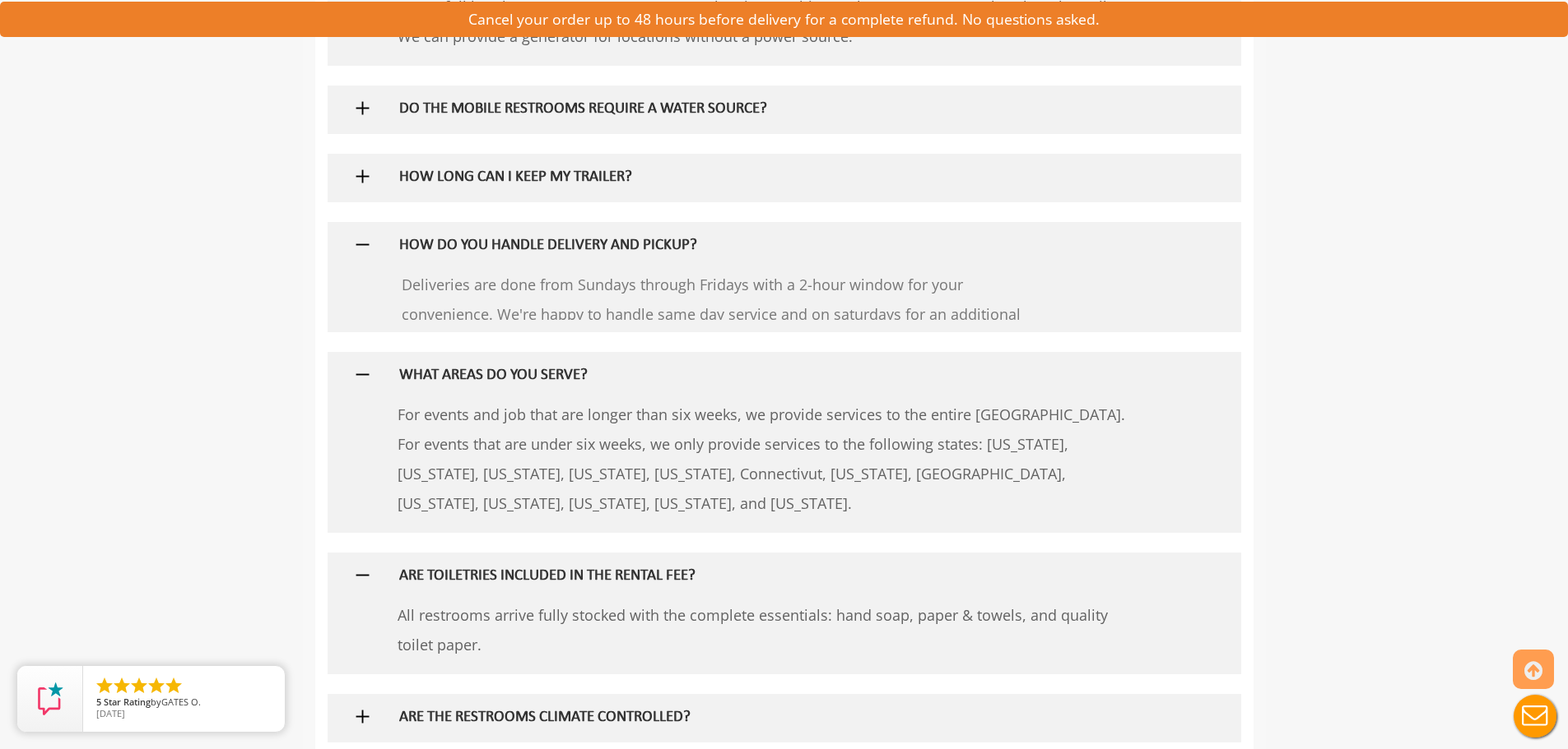
click at [363, 180] on img at bounding box center [362, 176] width 20 height 20
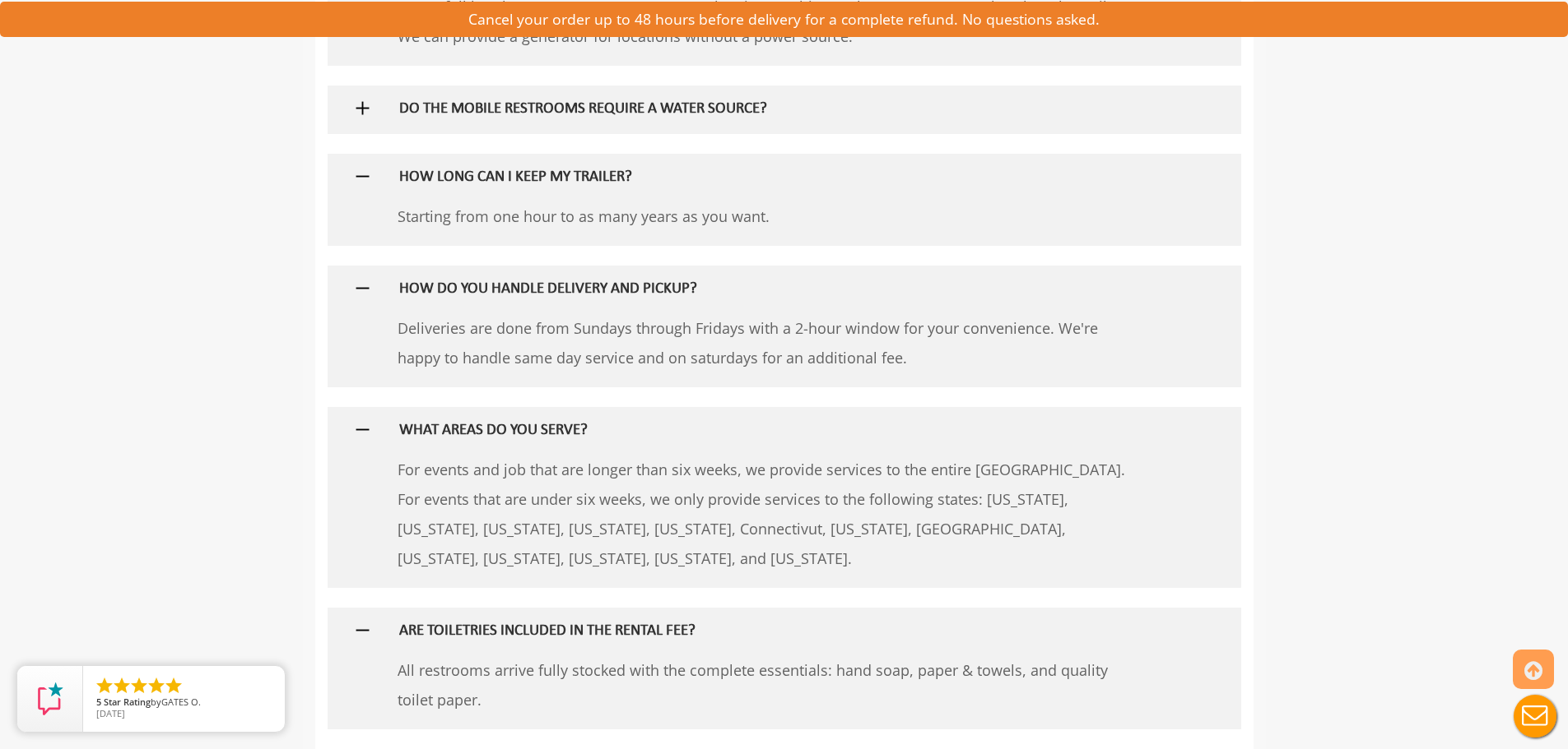
click at [394, 99] on div "DO THE MOBILE RESTROOMS REQUIRE A WATER SOURCE?" at bounding box center [756, 109] width 741 height 48
click at [358, 102] on img at bounding box center [362, 107] width 20 height 20
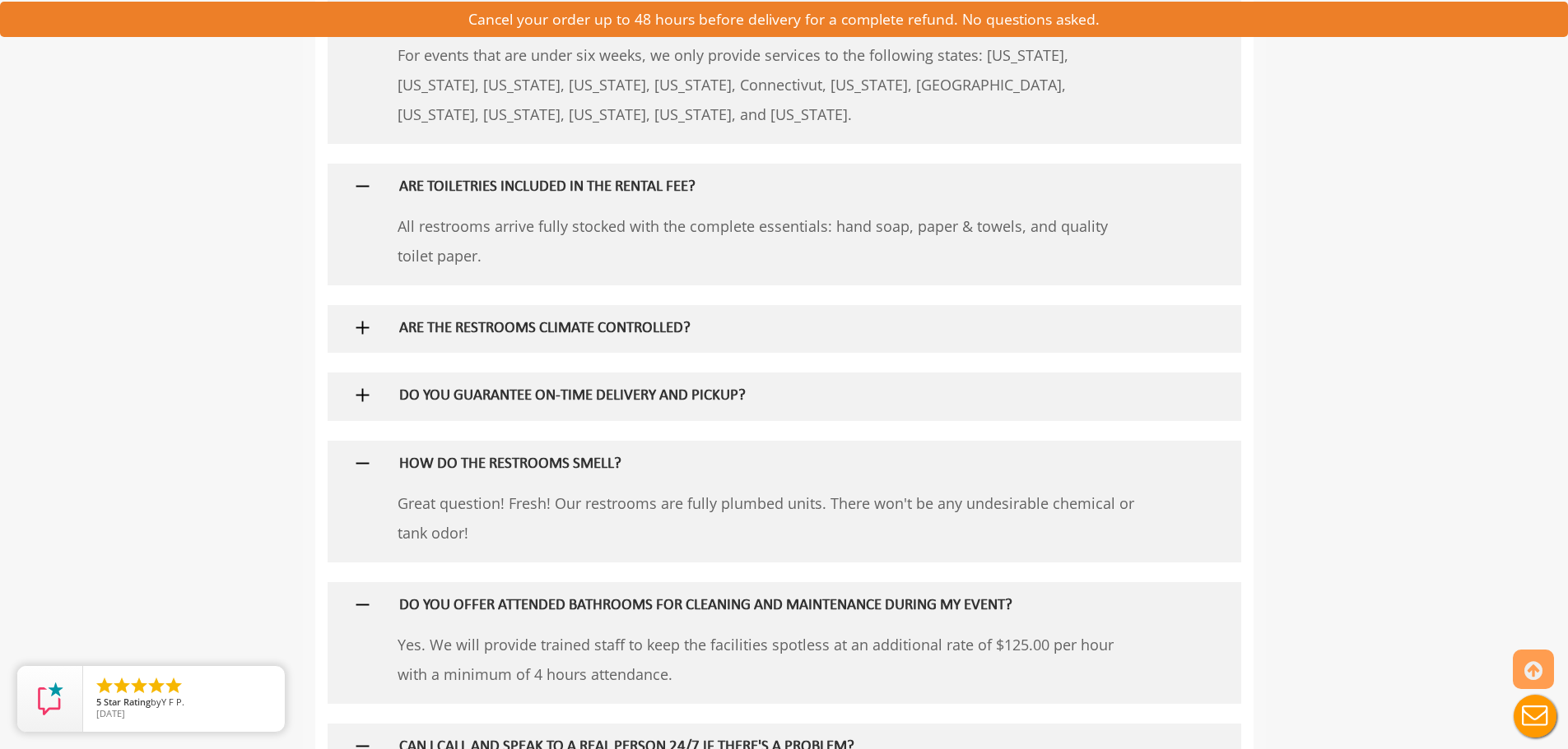
scroll to position [2632, 0]
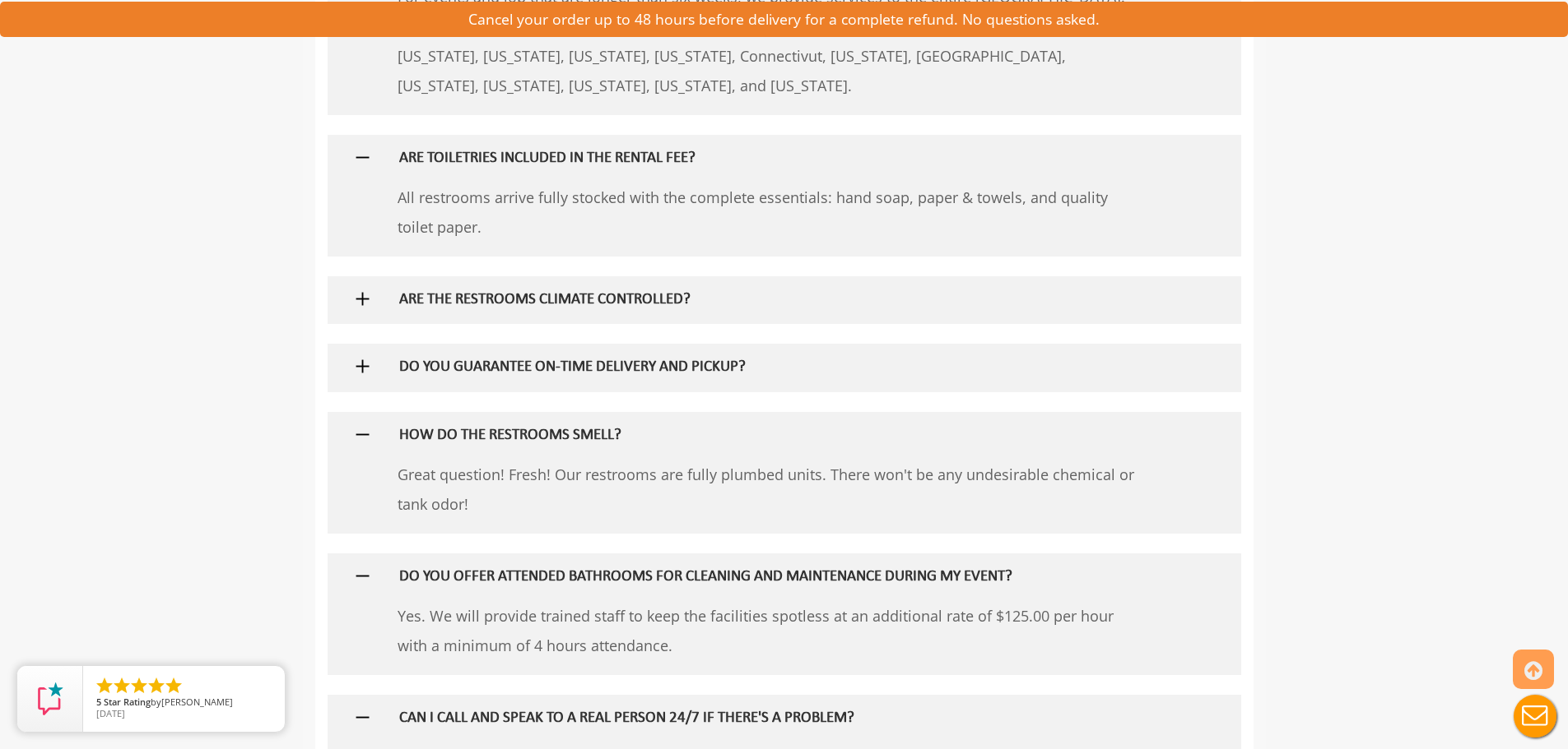
click at [379, 312] on div at bounding box center [784, 299] width 889 height 48
click at [361, 290] on img at bounding box center [362, 298] width 20 height 20
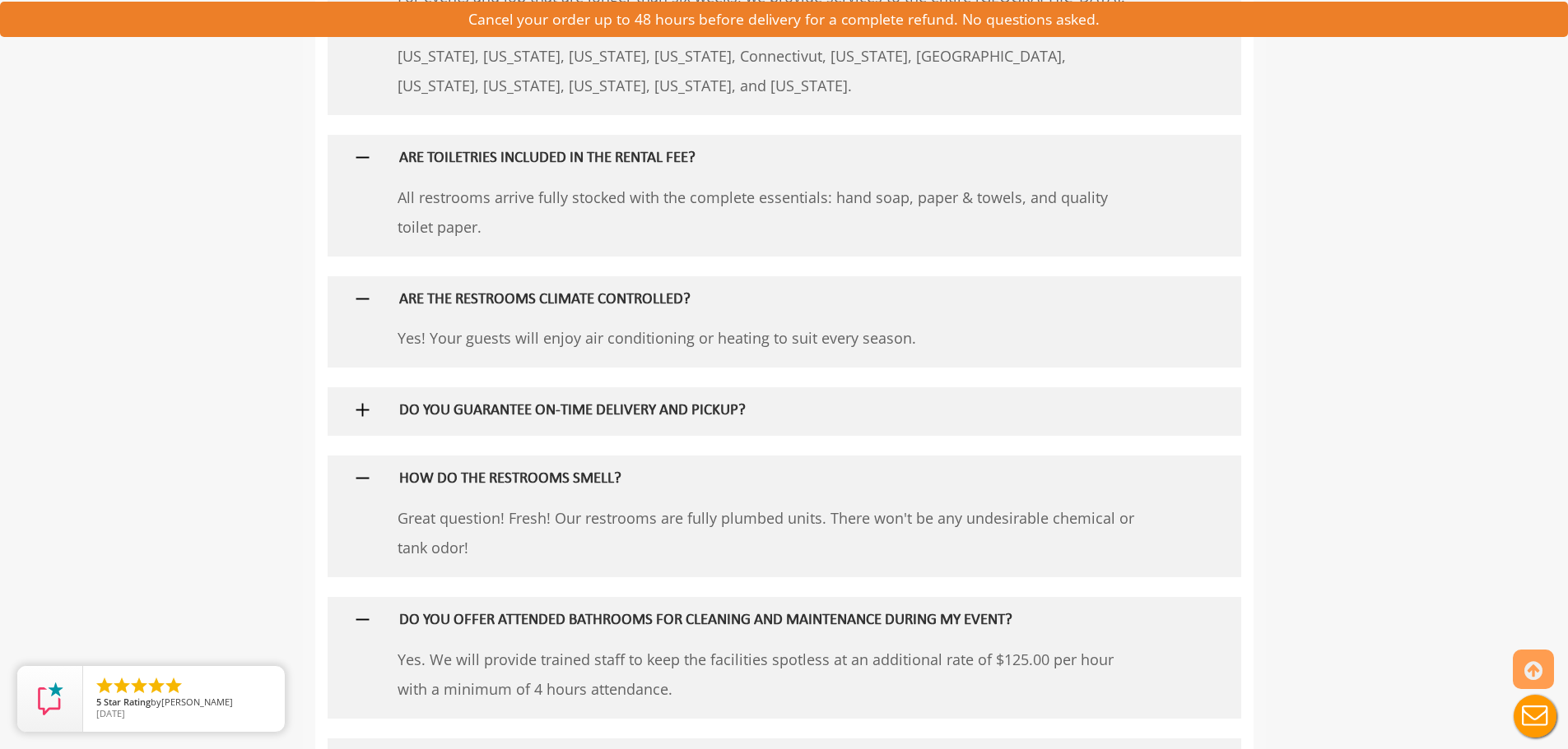
click at [437, 413] on h5 "DO YOU GUARANTEE ON-TIME DELIVERY AND PICKUP?" at bounding box center [757, 412] width 716 height 18
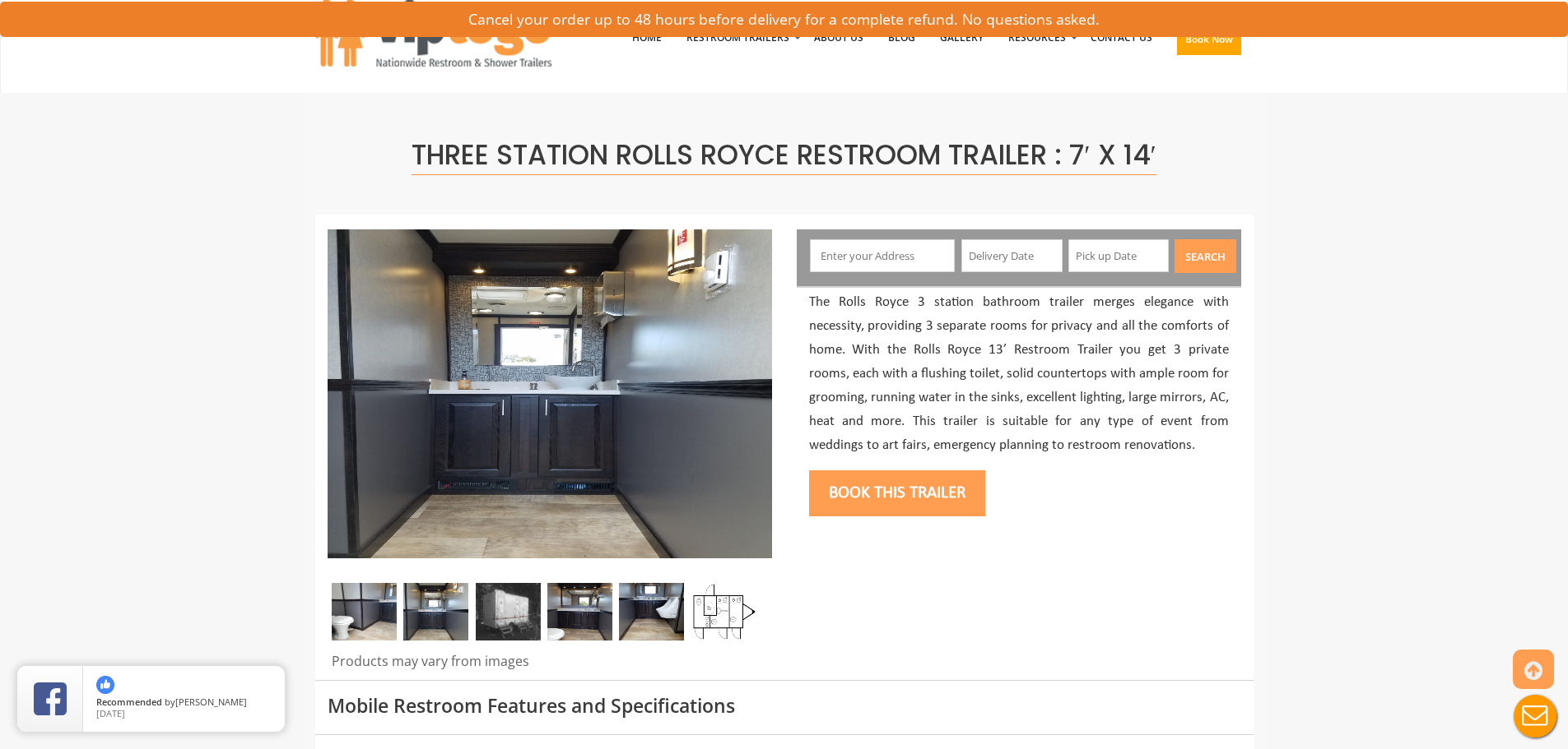
scroll to position [0, 0]
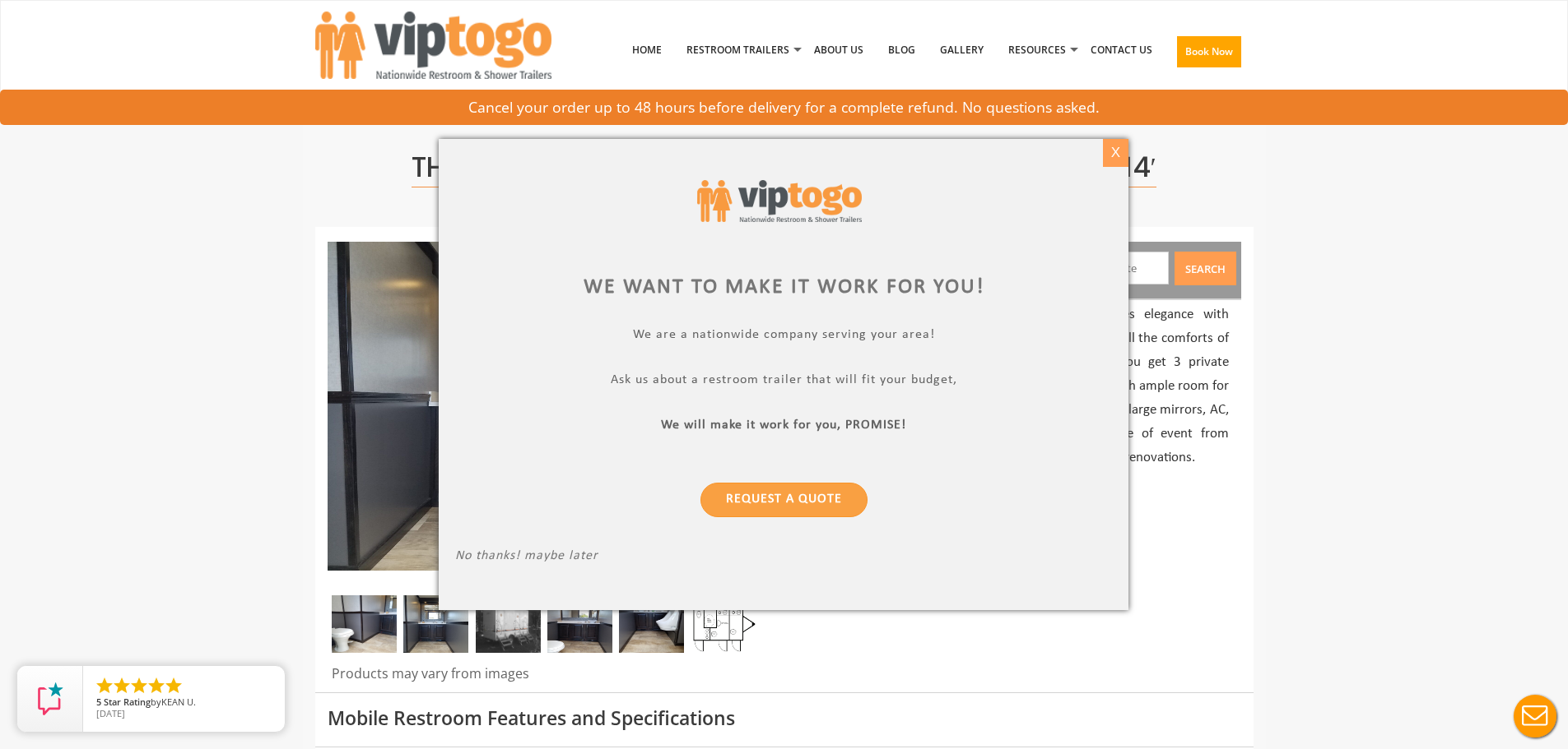
click at [1123, 157] on div "X" at bounding box center [1115, 153] width 25 height 28
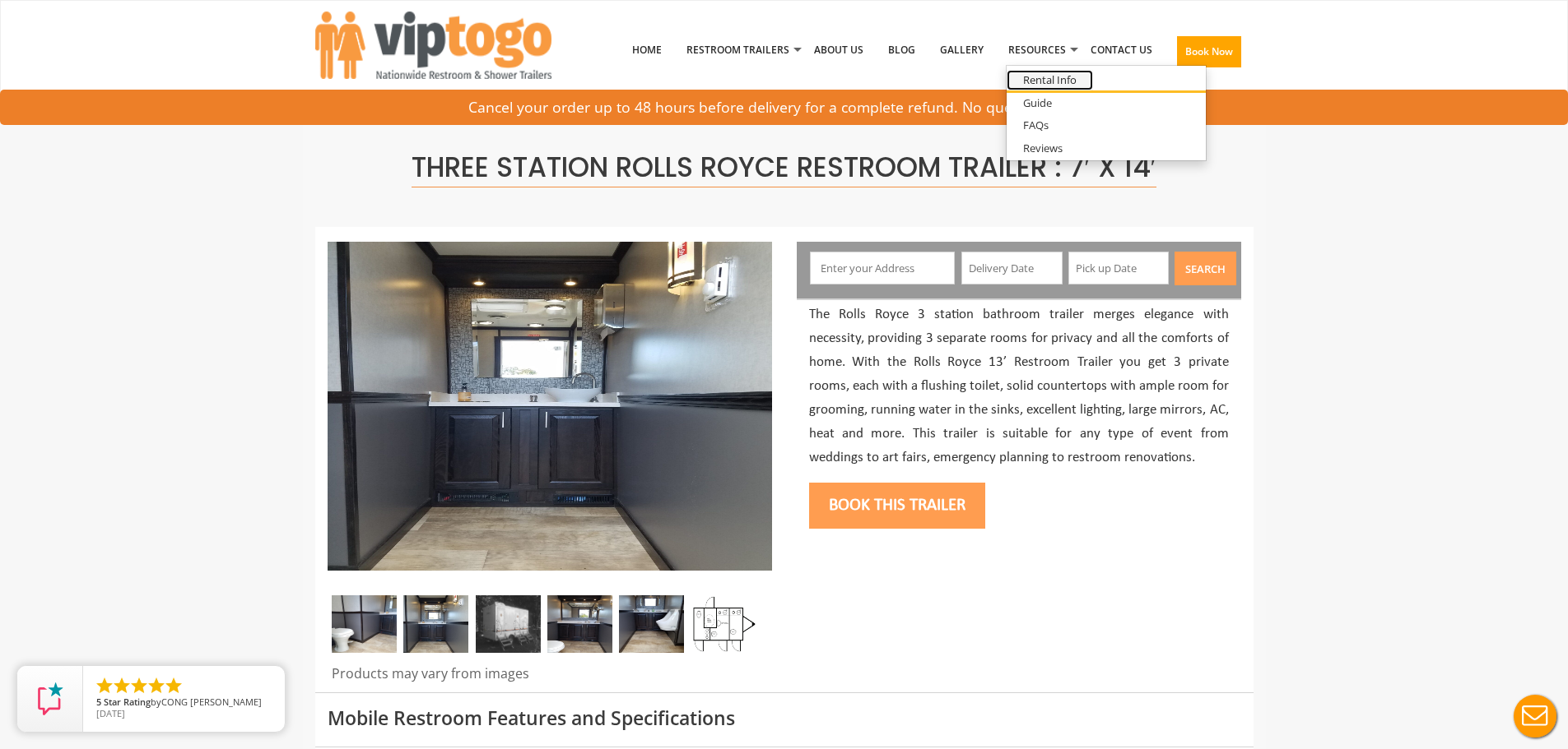
click at [1054, 80] on link "Rental Info" at bounding box center [1050, 80] width 87 height 20
